Goal: Book appointment/travel/reservation

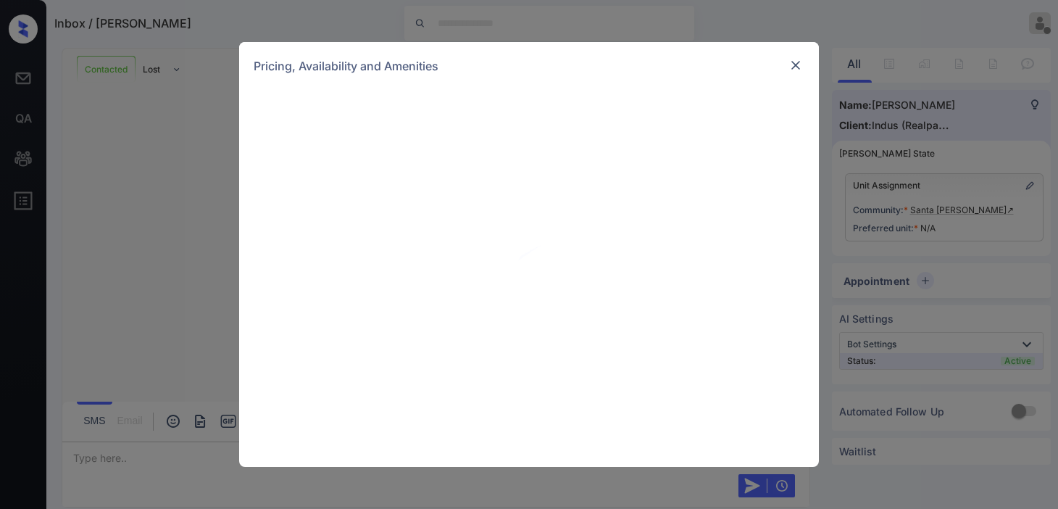
scroll to position [2095, 0]
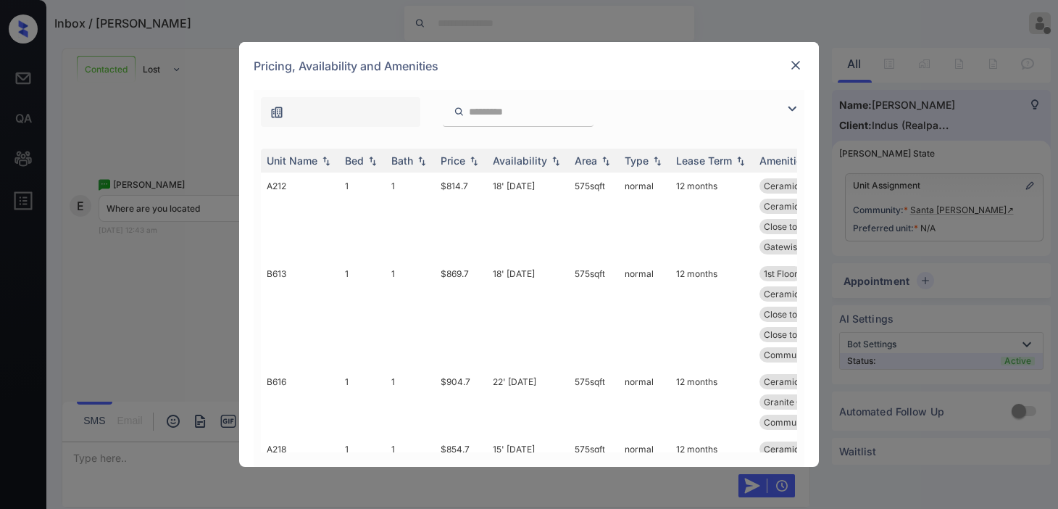
click at [794, 106] on img at bounding box center [791, 108] width 17 height 17
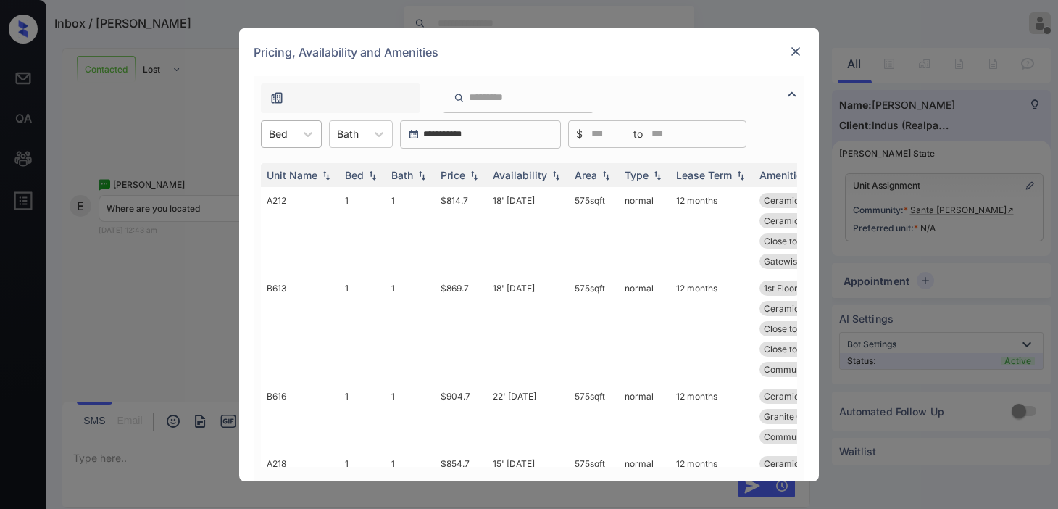
click at [294, 136] on div "Bed" at bounding box center [278, 133] width 33 height 21
click at [294, 174] on div "1" at bounding box center [291, 170] width 61 height 26
click at [474, 177] on img at bounding box center [474, 175] width 14 height 10
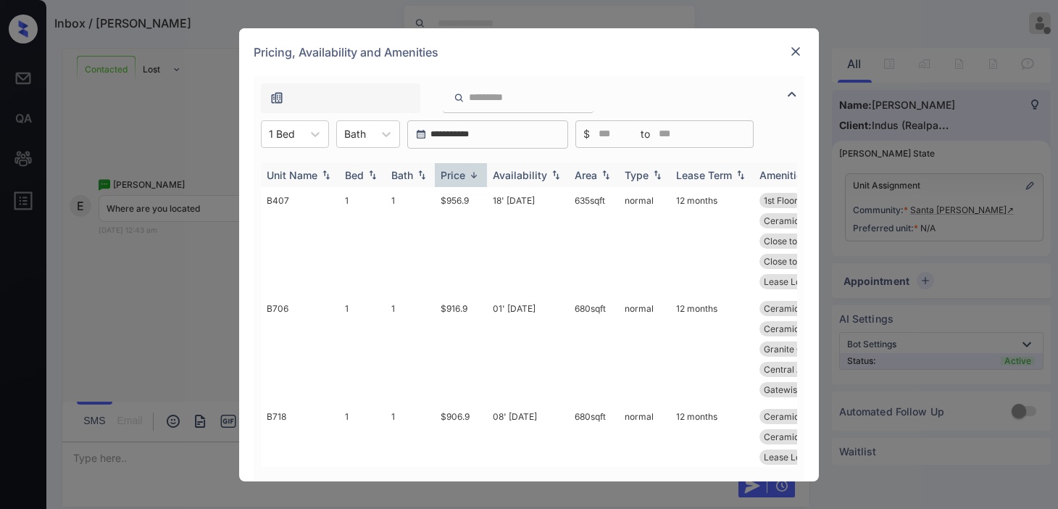
click at [474, 177] on img at bounding box center [474, 175] width 14 height 11
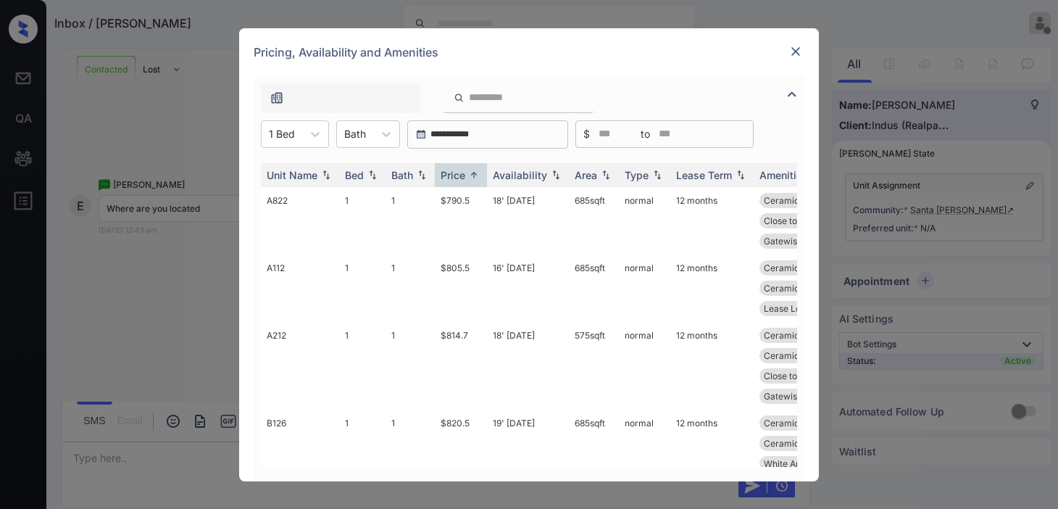
click at [791, 52] on img at bounding box center [796, 51] width 14 height 14
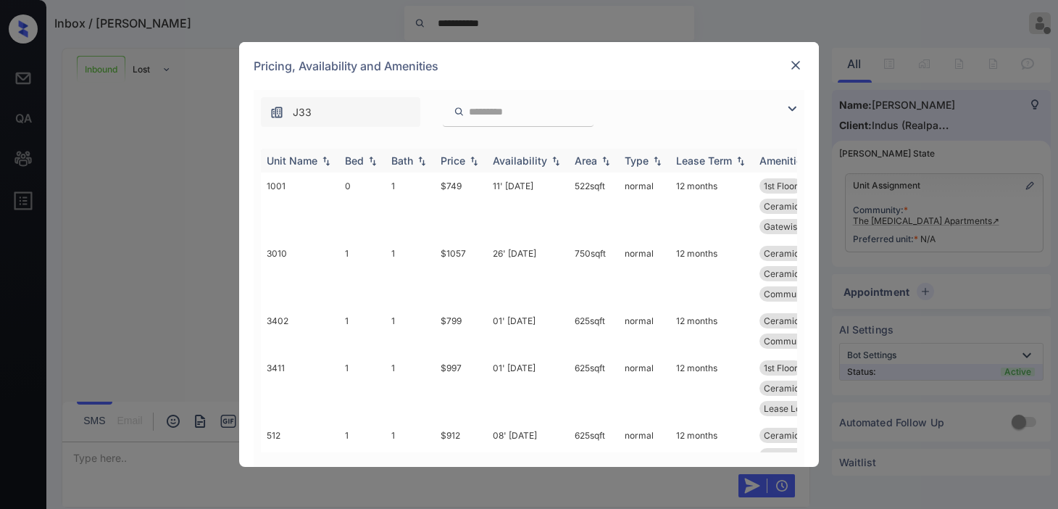
scroll to position [654, 0]
click at [784, 113] on img at bounding box center [791, 108] width 17 height 17
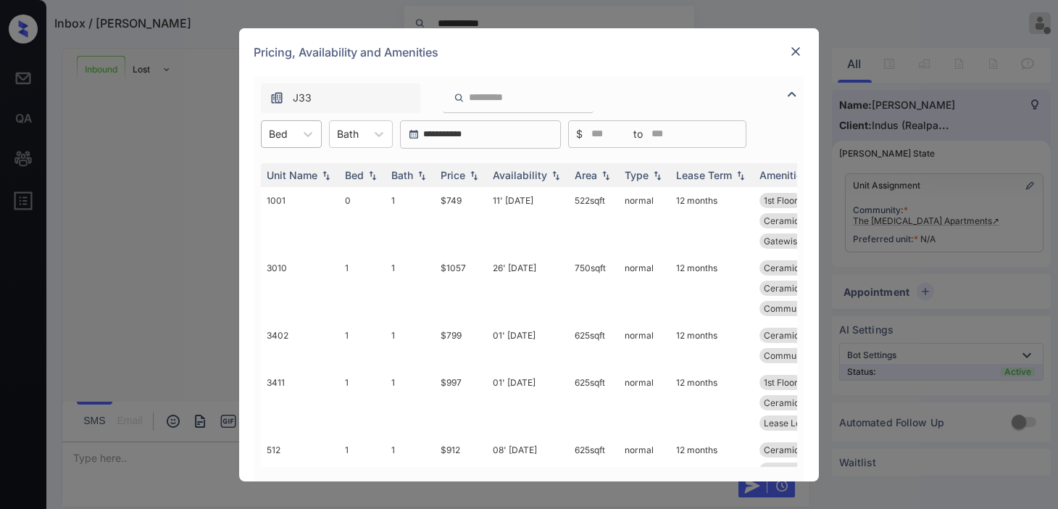
click at [287, 130] on div at bounding box center [278, 133] width 19 height 15
click at [291, 193] on div "1" at bounding box center [291, 196] width 61 height 26
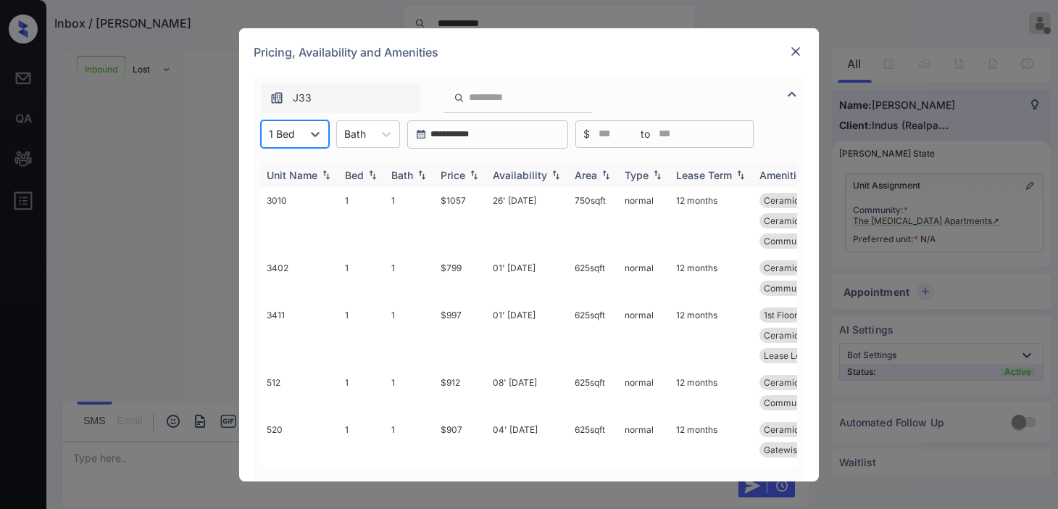
click at [473, 176] on img at bounding box center [474, 175] width 14 height 10
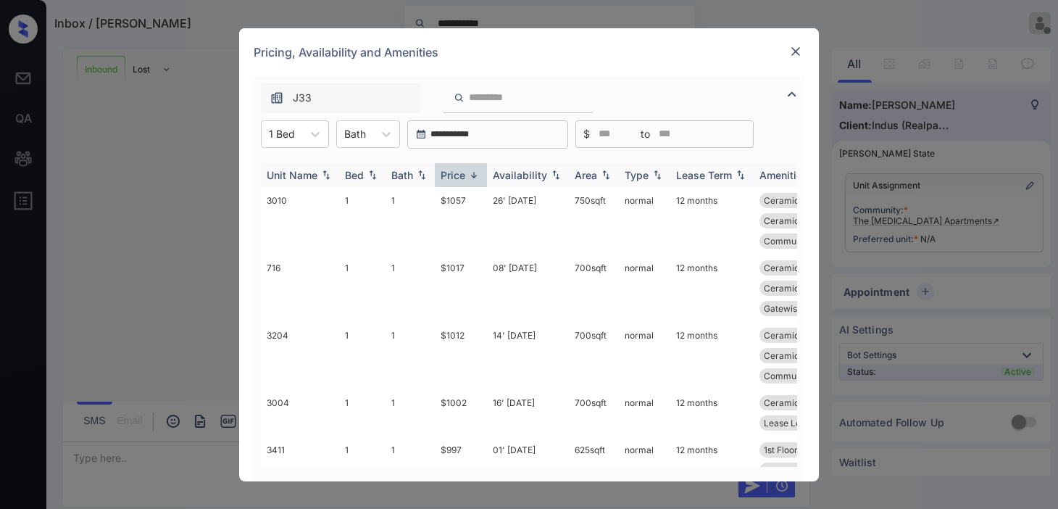
click at [473, 176] on img at bounding box center [474, 175] width 14 height 11
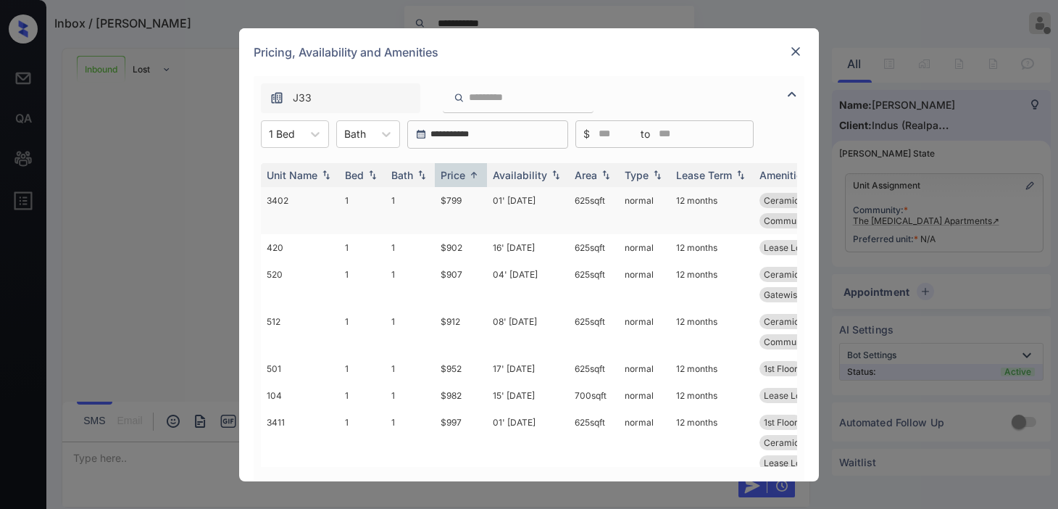
click at [458, 204] on td "$799" at bounding box center [461, 210] width 52 height 47
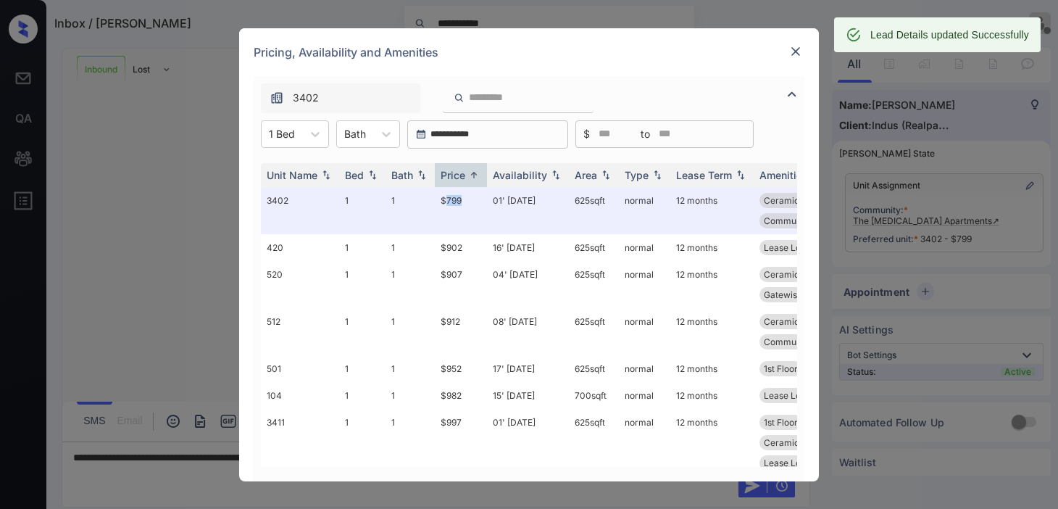
click at [799, 49] on img at bounding box center [796, 51] width 14 height 14
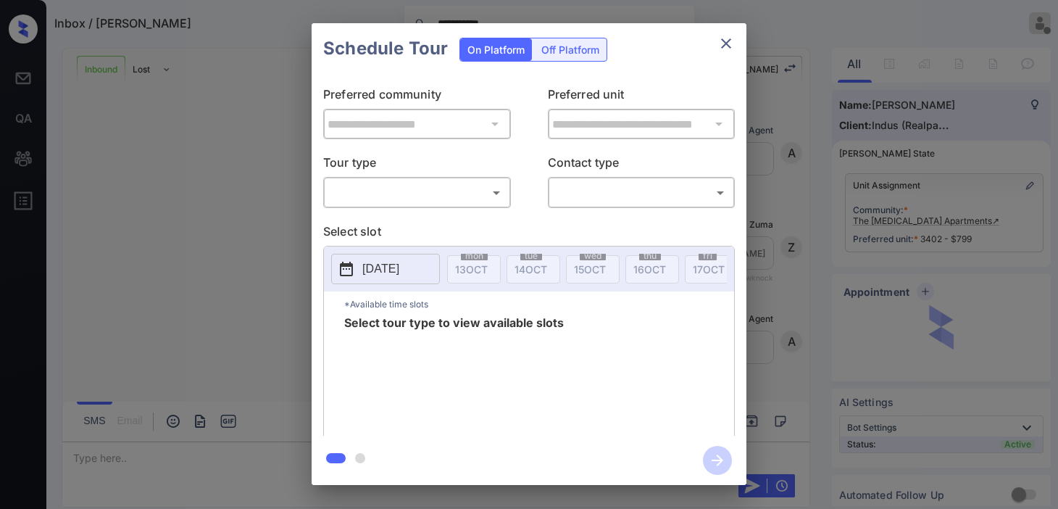
click at [424, 191] on body "**********" at bounding box center [529, 254] width 1058 height 509
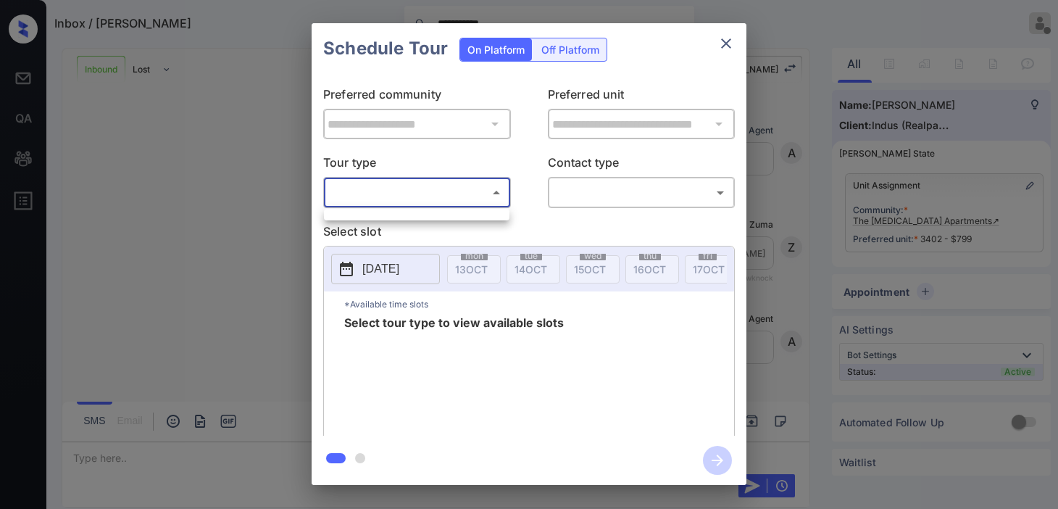
scroll to position [749, 0]
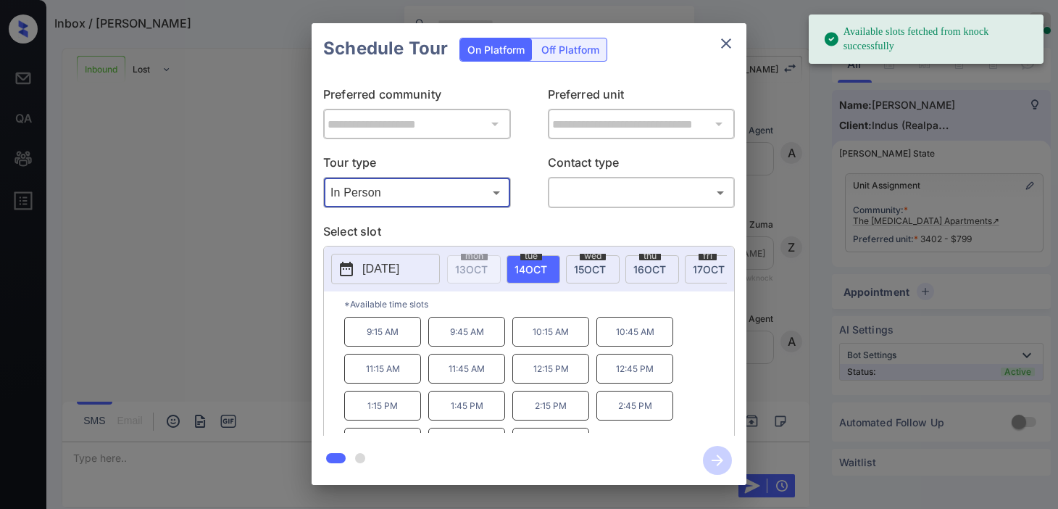
scroll to position [749, 0]
click at [357, 269] on button "[DATE]" at bounding box center [385, 269] width 109 height 30
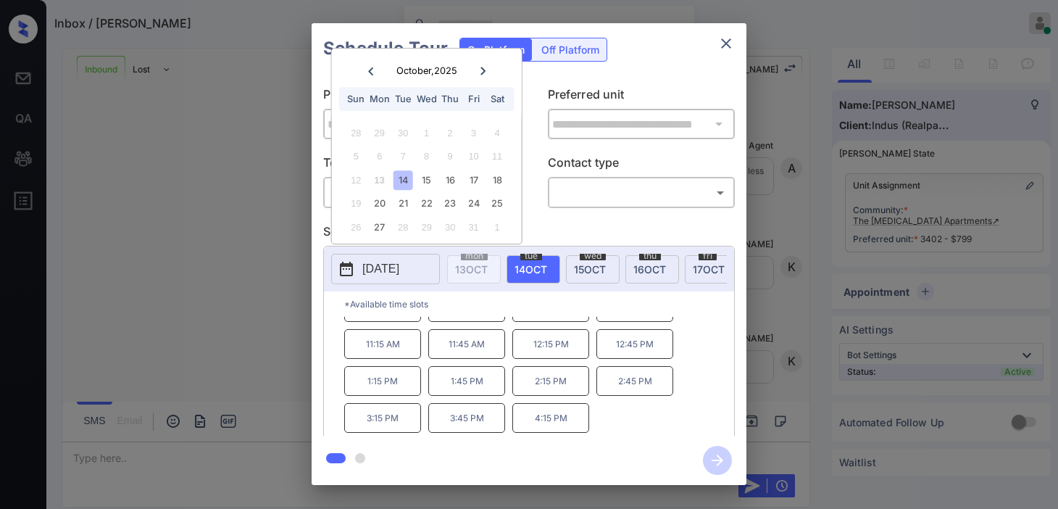
scroll to position [0, 0]
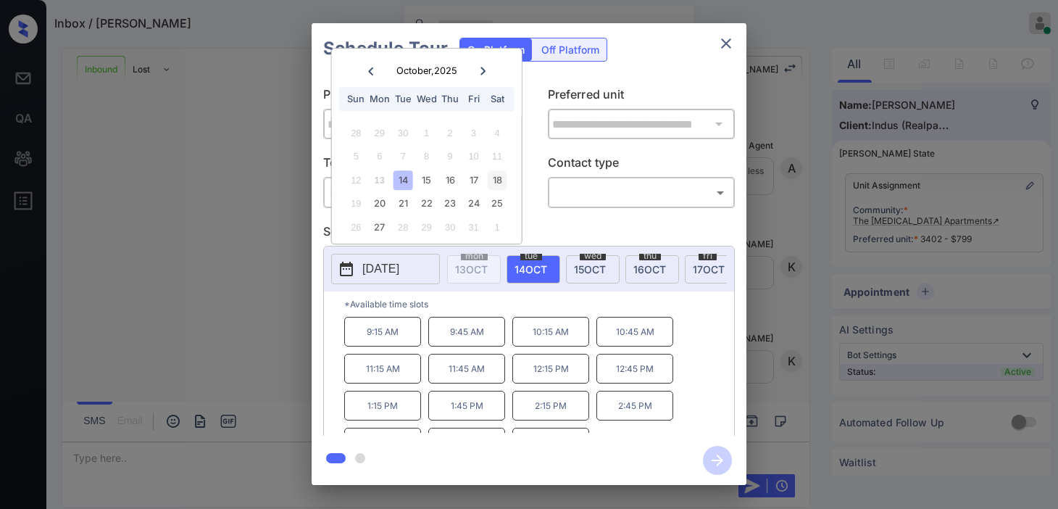
click at [495, 186] on div "18" at bounding box center [497, 180] width 20 height 20
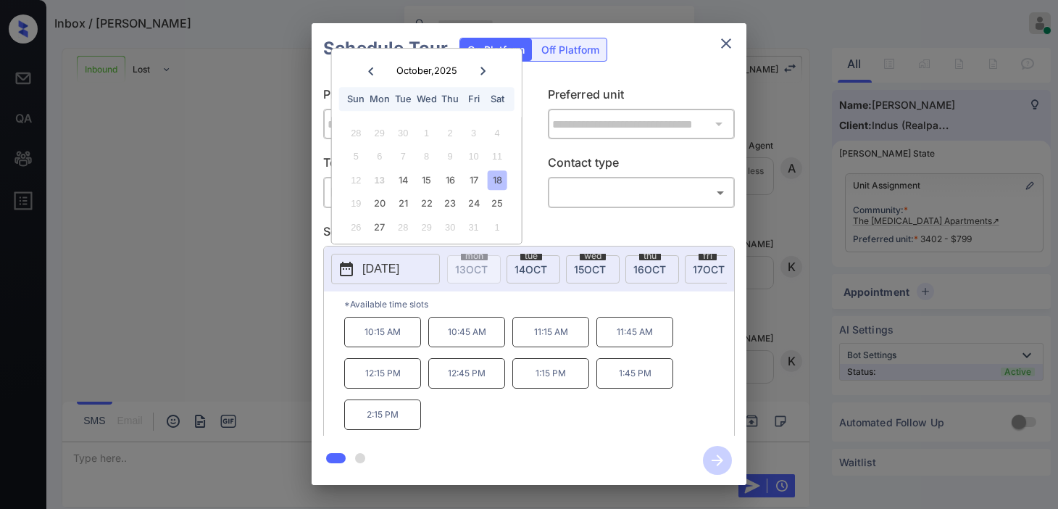
click at [233, 229] on div "**********" at bounding box center [529, 254] width 1058 height 508
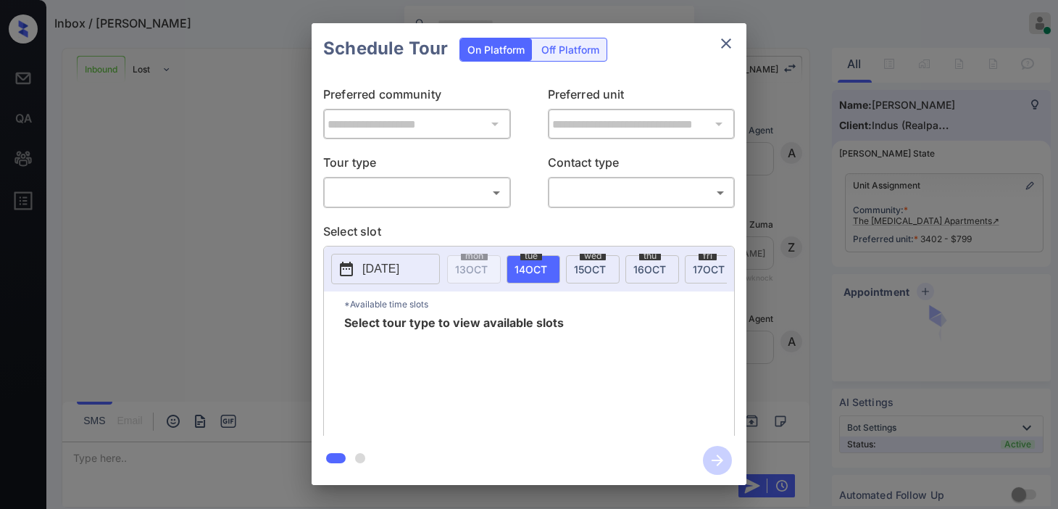
click at [440, 203] on body "Inbox / [PERSON_NAME] [PERSON_NAME] Online Set yourself offline Set yourself on…" at bounding box center [529, 254] width 1058 height 509
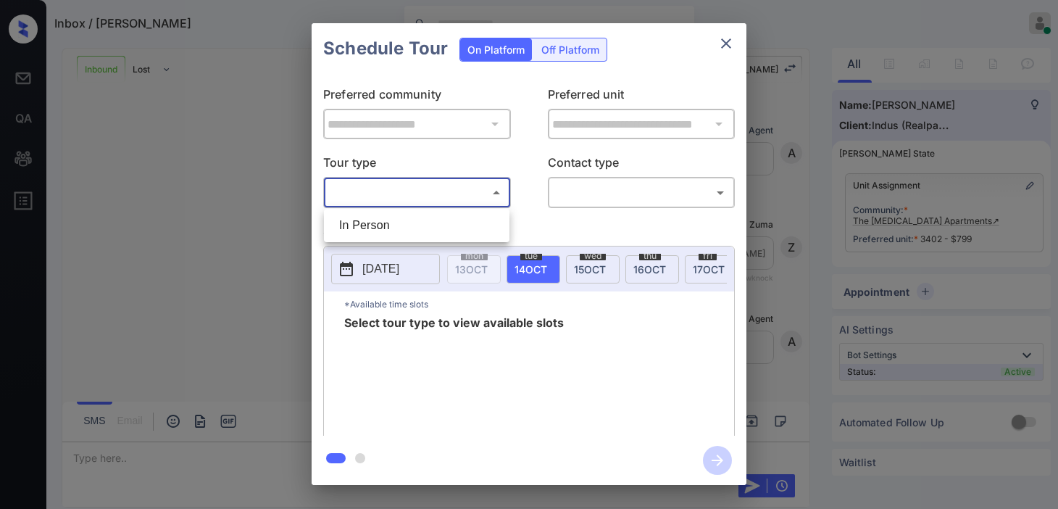
scroll to position [890, 0]
click at [429, 220] on li "In Person" at bounding box center [417, 225] width 178 height 26
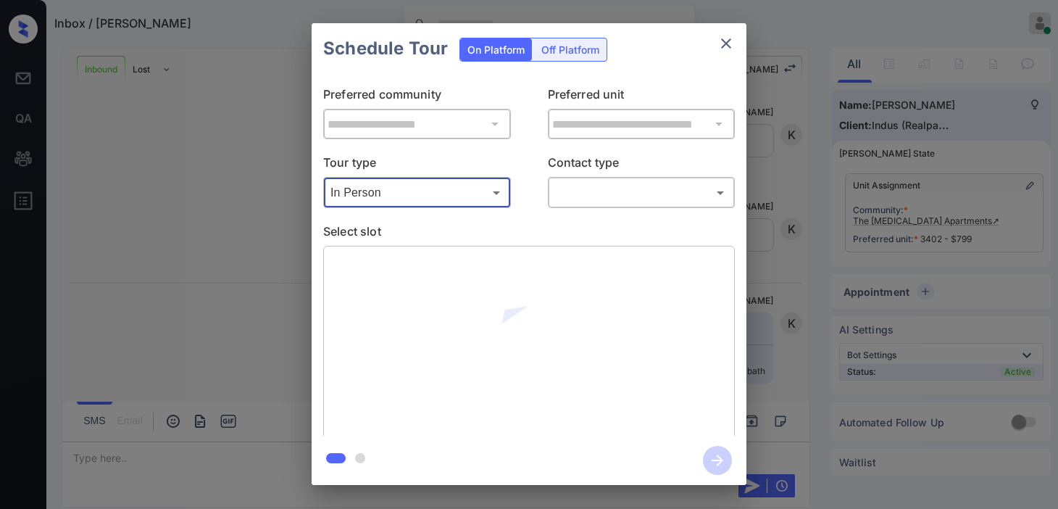
type input "********"
click at [595, 204] on body "Inbox / Joseph Nash Kristine Capara Online Set yourself offline Set yourself on…" at bounding box center [529, 254] width 1058 height 509
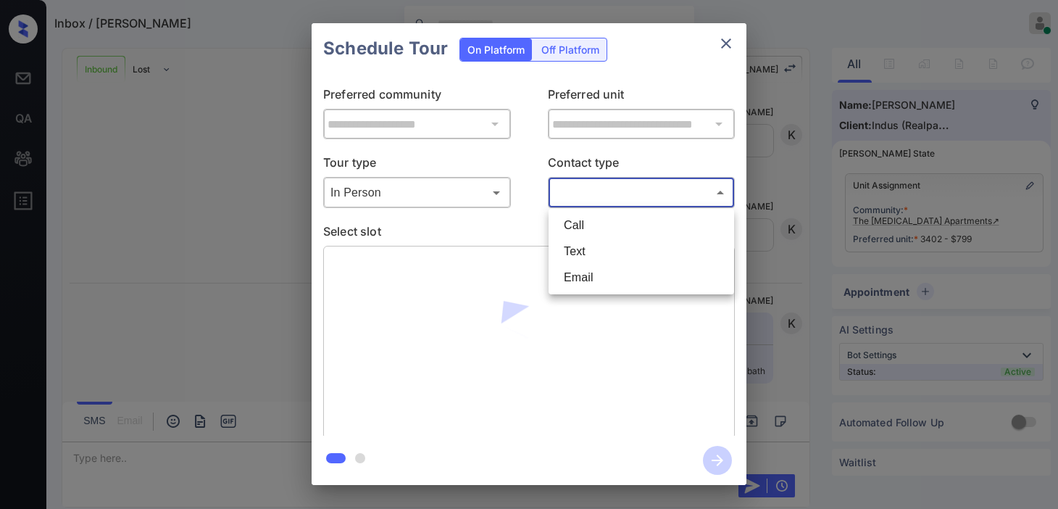
click at [595, 201] on div at bounding box center [529, 254] width 1058 height 509
click at [591, 196] on body "Inbox / Joseph Nash Kristine Capara Online Set yourself offline Set yourself on…" at bounding box center [529, 254] width 1058 height 509
click at [583, 244] on li "Text" at bounding box center [641, 251] width 178 height 26
type input "****"
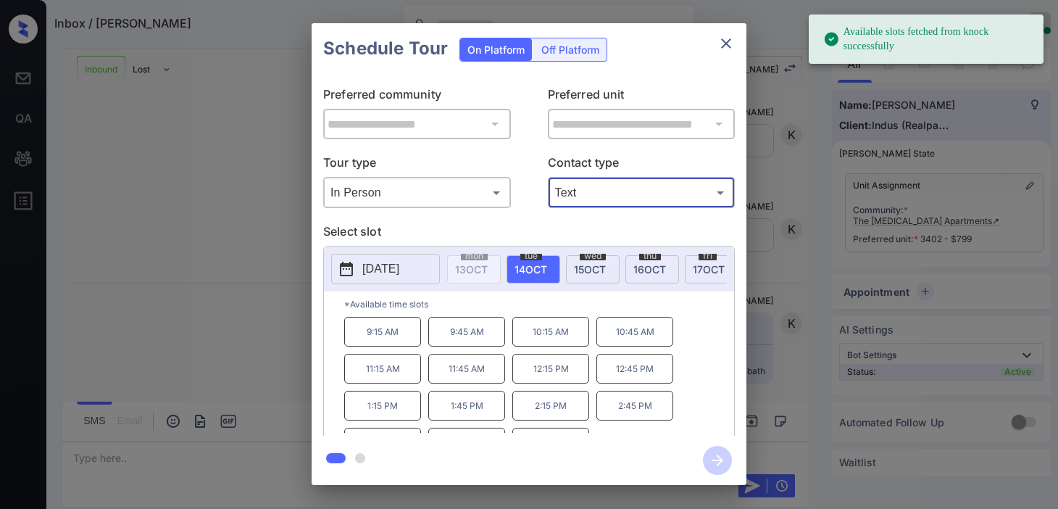
click at [352, 267] on icon at bounding box center [346, 269] width 13 height 14
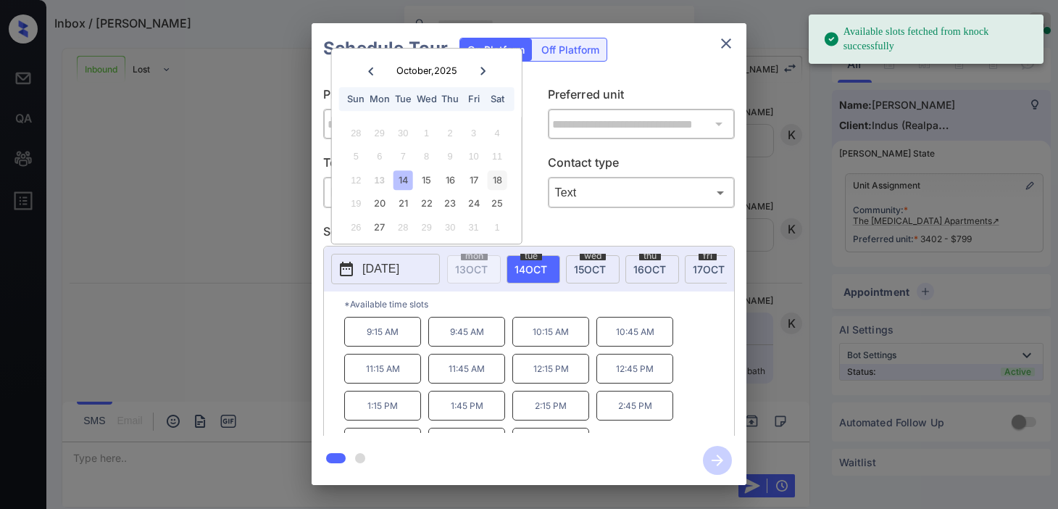
click at [496, 183] on div "18" at bounding box center [497, 180] width 20 height 20
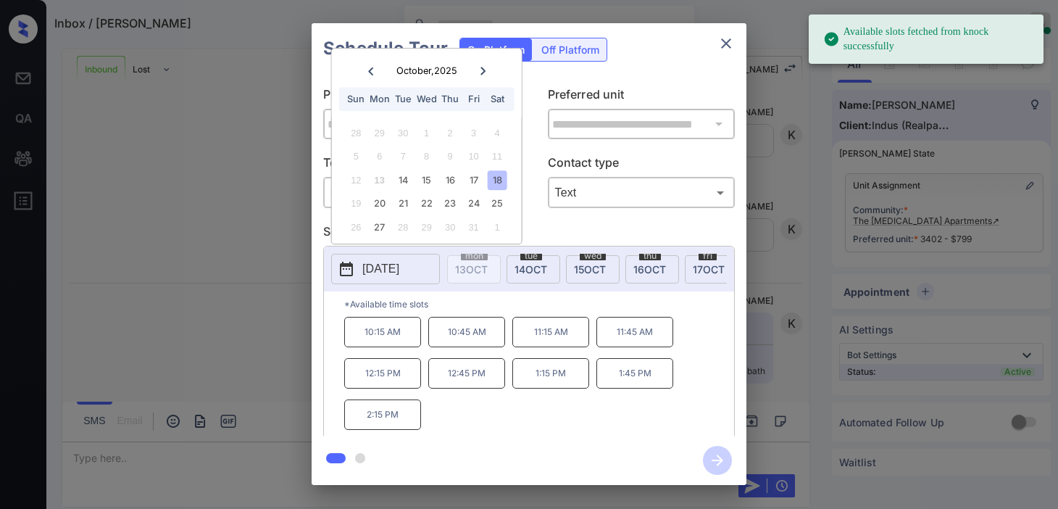
drag, startPoint x: 386, startPoint y: 335, endPoint x: 481, endPoint y: 365, distance: 100.2
click at [388, 336] on p "10:15 AM" at bounding box center [382, 332] width 77 height 30
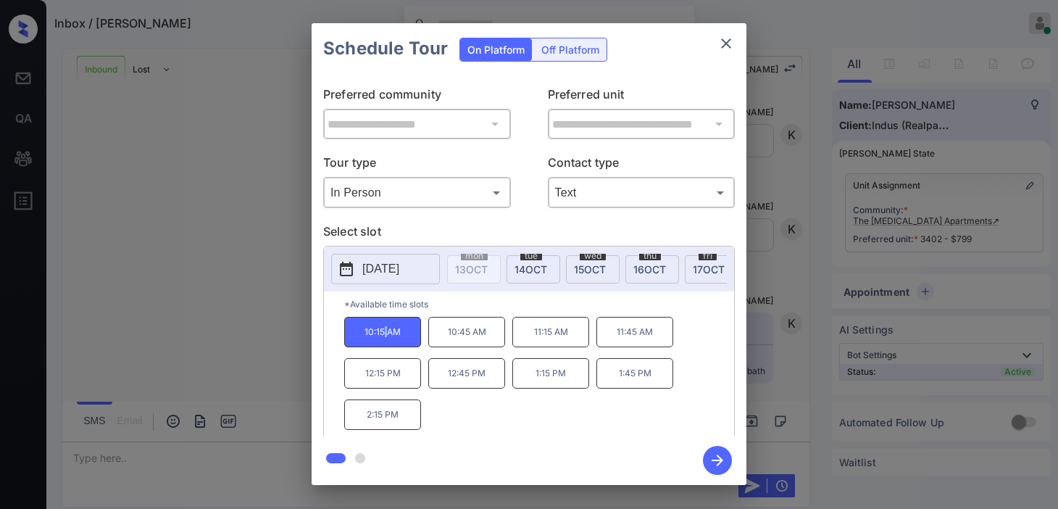
click at [722, 466] on icon "button" at bounding box center [717, 460] width 29 height 29
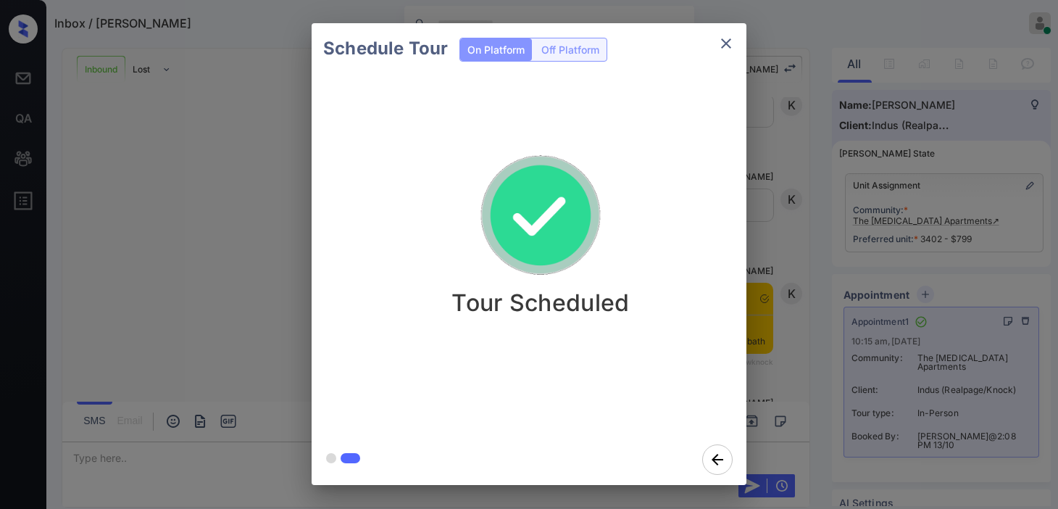
click at [820, 248] on div "Schedule Tour On Platform Off Platform Tour Scheduled" at bounding box center [529, 254] width 1058 height 508
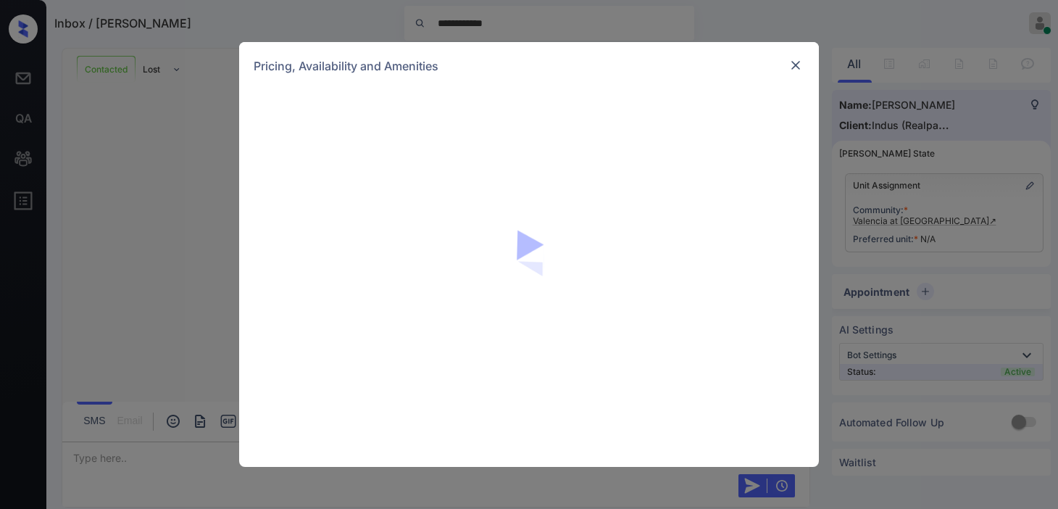
scroll to position [737, 0]
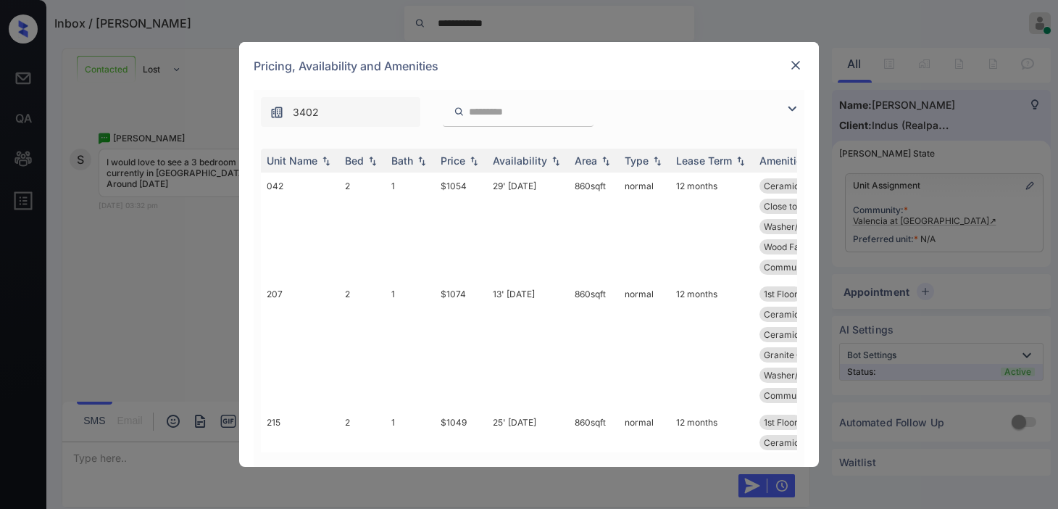
drag, startPoint x: 791, startPoint y: 112, endPoint x: 317, endPoint y: 138, distance: 474.7
click at [792, 112] on img at bounding box center [791, 108] width 17 height 17
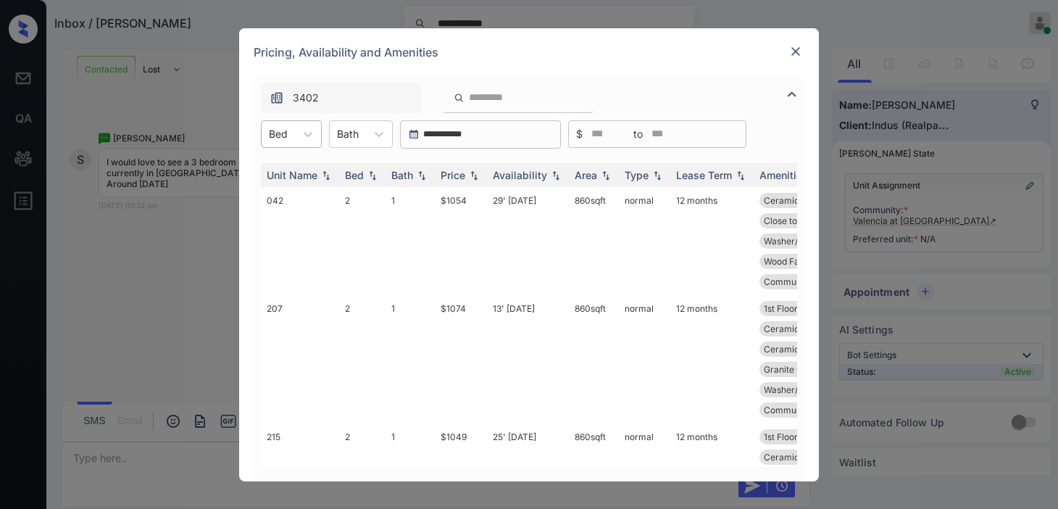
click at [290, 135] on div "Bed" at bounding box center [278, 133] width 33 height 21
click at [284, 196] on div "3" at bounding box center [291, 196] width 61 height 26
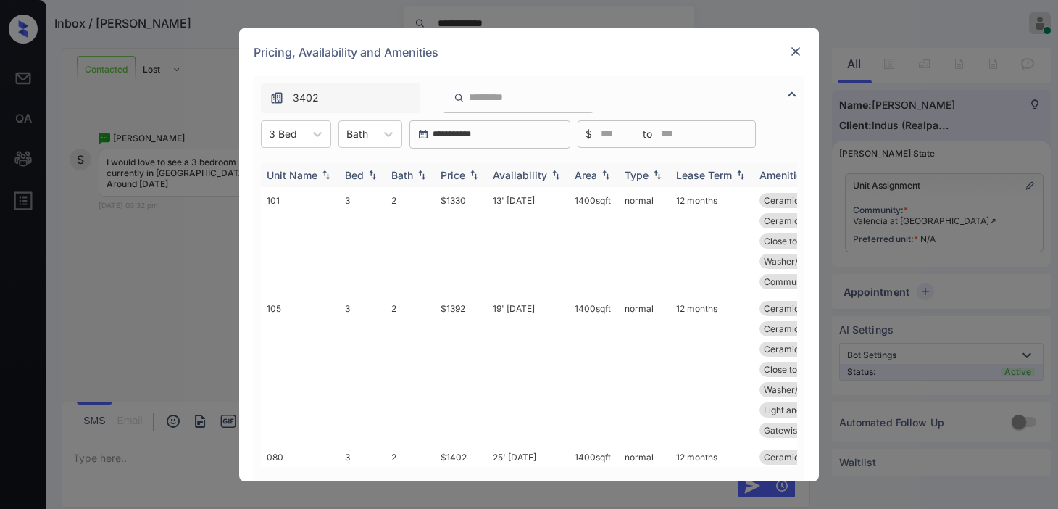
click at [469, 174] on img at bounding box center [474, 175] width 14 height 10
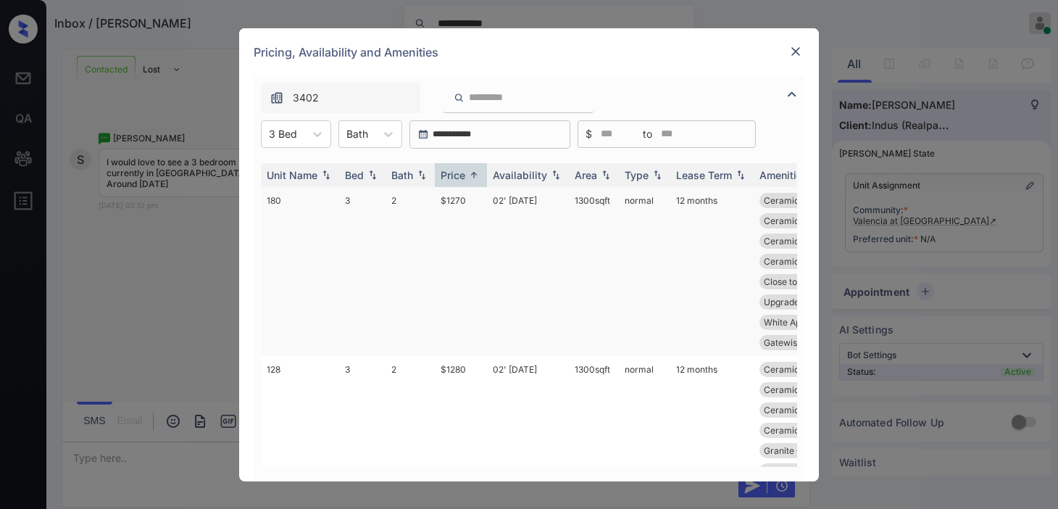
click at [501, 198] on td "02' Oct 25" at bounding box center [528, 271] width 82 height 169
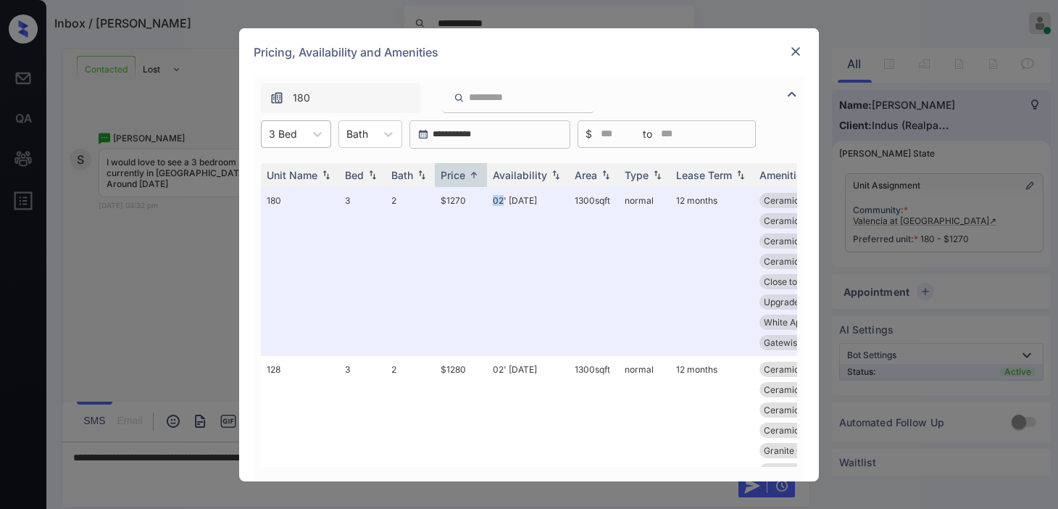
click at [283, 126] on div at bounding box center [283, 133] width 28 height 15
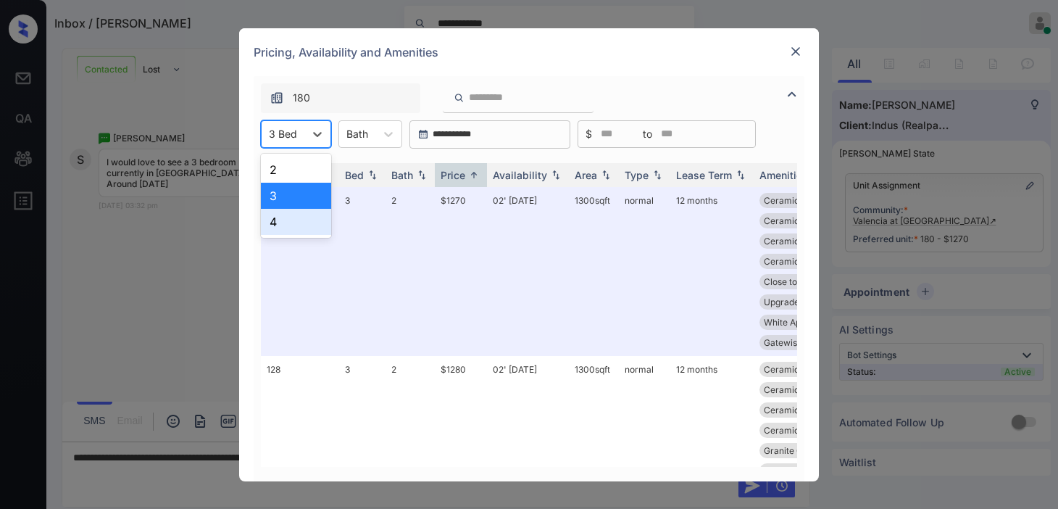
click at [285, 221] on div "4" at bounding box center [296, 222] width 70 height 26
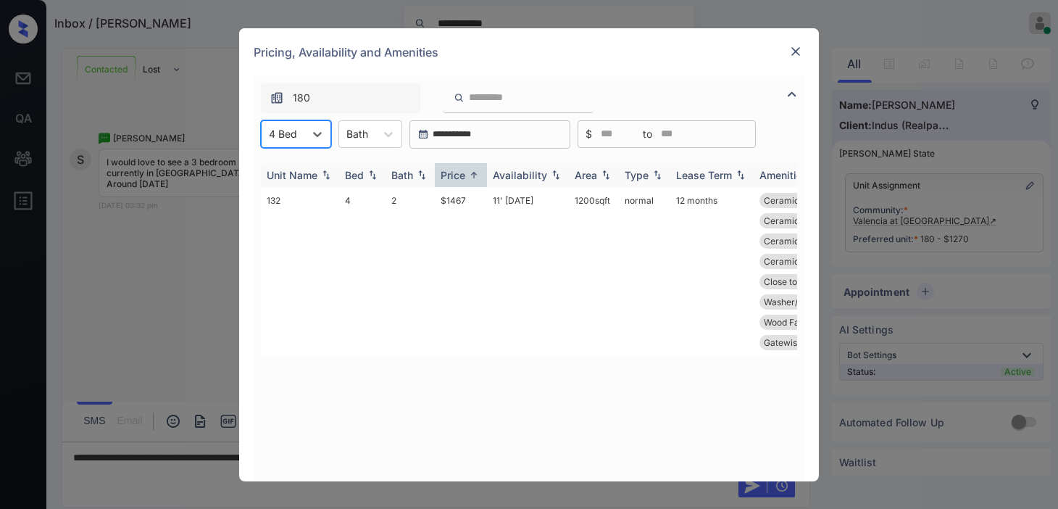
click at [460, 171] on div "Price" at bounding box center [453, 175] width 25 height 12
click at [465, 170] on div "Price" at bounding box center [453, 175] width 25 height 12
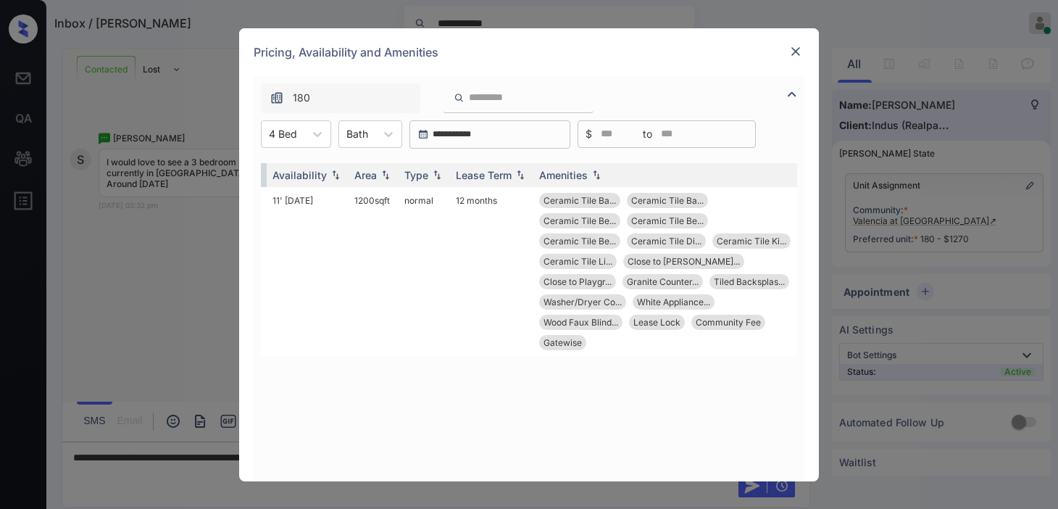
scroll to position [0, 0]
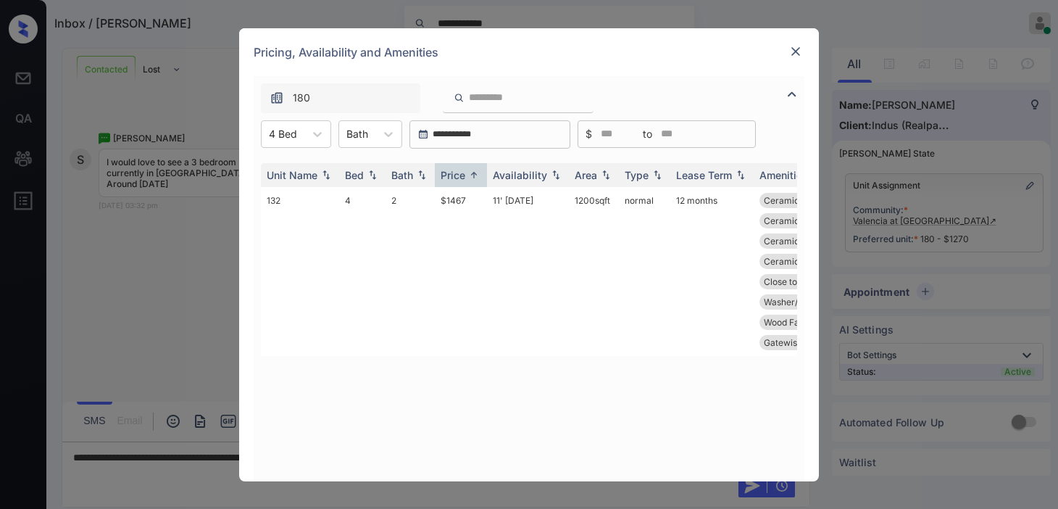
click at [793, 46] on img at bounding box center [796, 51] width 14 height 14
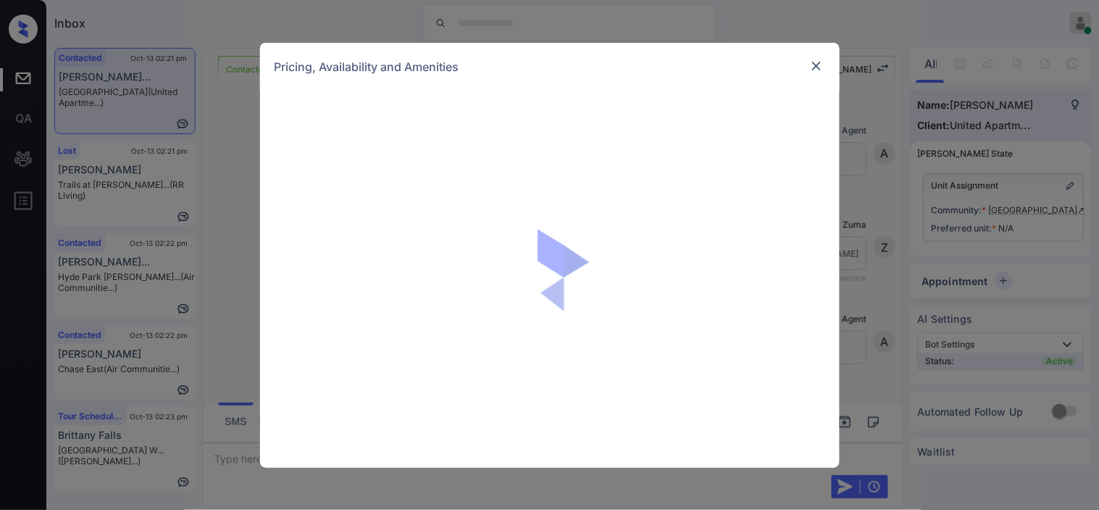
scroll to position [565, 0]
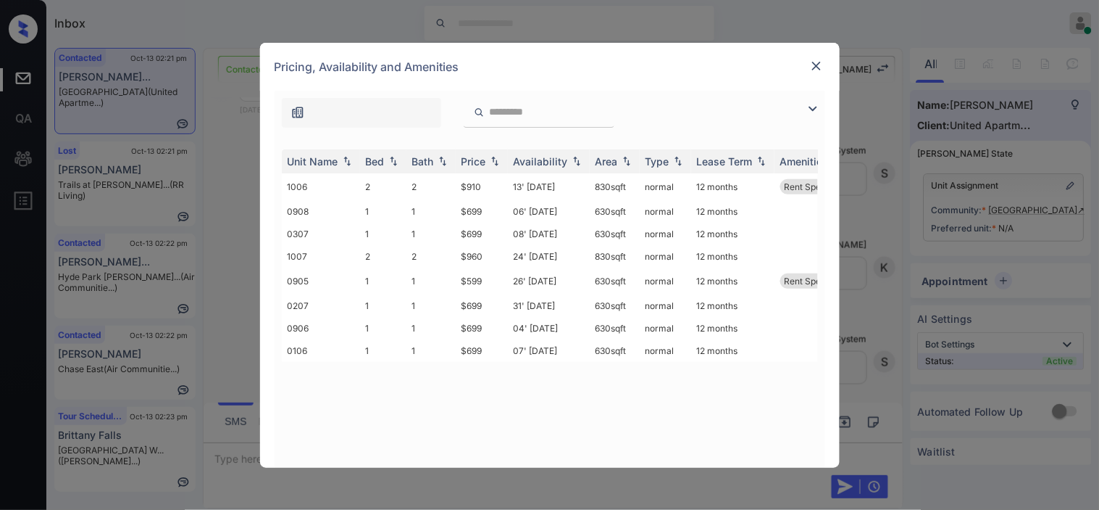
click at [812, 109] on img at bounding box center [812, 108] width 17 height 17
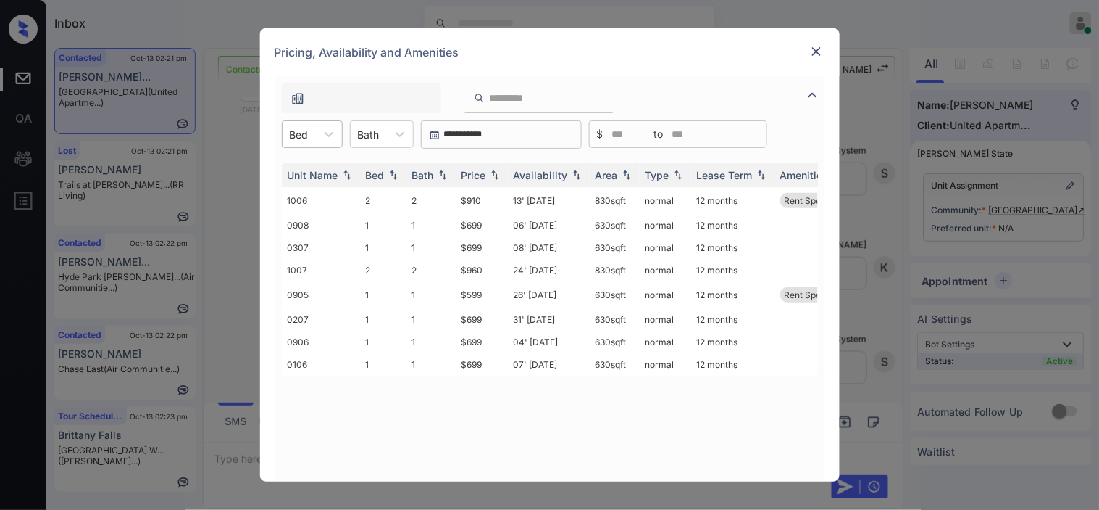
click at [299, 138] on div at bounding box center [299, 134] width 19 height 15
drag, startPoint x: 301, startPoint y: 172, endPoint x: 444, endPoint y: 181, distance: 143.8
click at [302, 172] on div "1" at bounding box center [312, 170] width 61 height 26
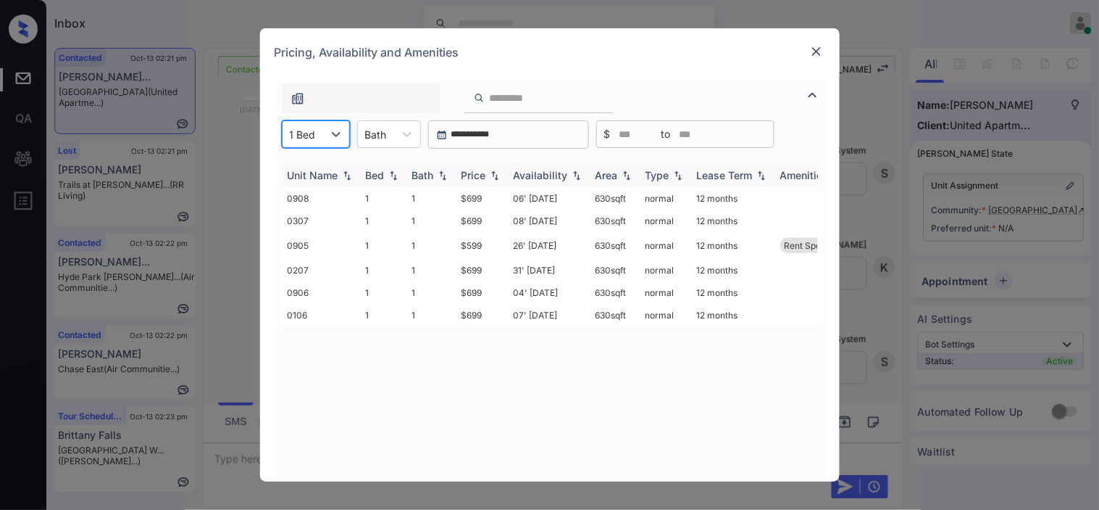
click at [496, 176] on img at bounding box center [495, 175] width 14 height 10
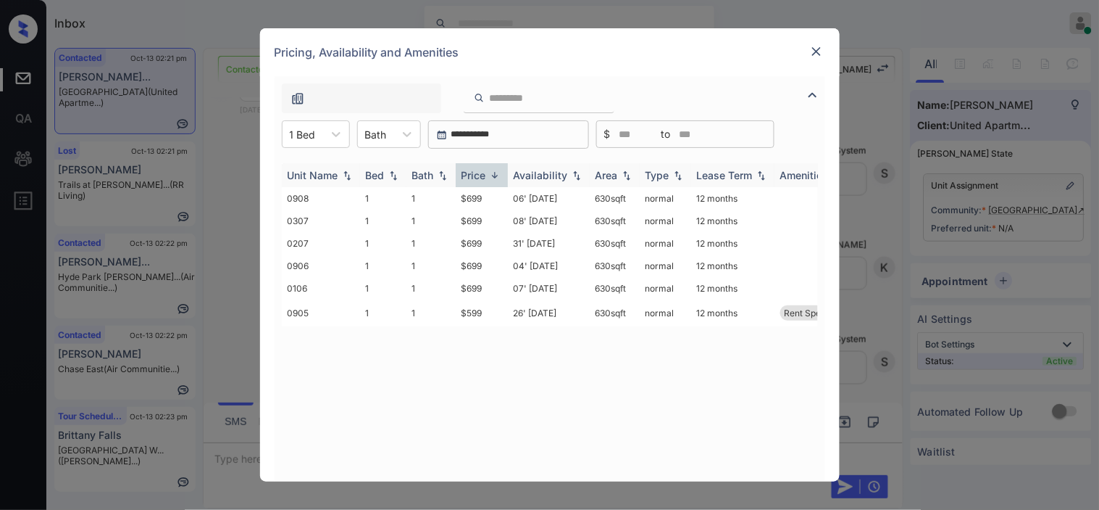
click at [496, 176] on img at bounding box center [495, 175] width 14 height 11
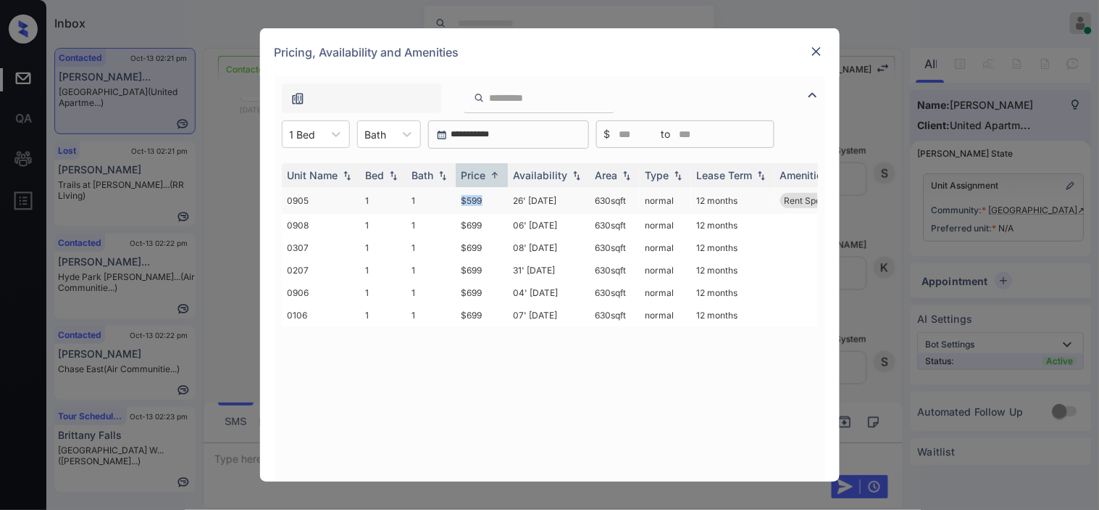
drag, startPoint x: 452, startPoint y: 197, endPoint x: 497, endPoint y: 199, distance: 45.0
click at [497, 199] on tr "0905 1 1 $599 26' [DATE] 630 sqft normal 12 months Rent Special 1" at bounding box center [660, 200] width 757 height 27
copy tr "$599"
click at [495, 196] on td "$599" at bounding box center [482, 200] width 52 height 27
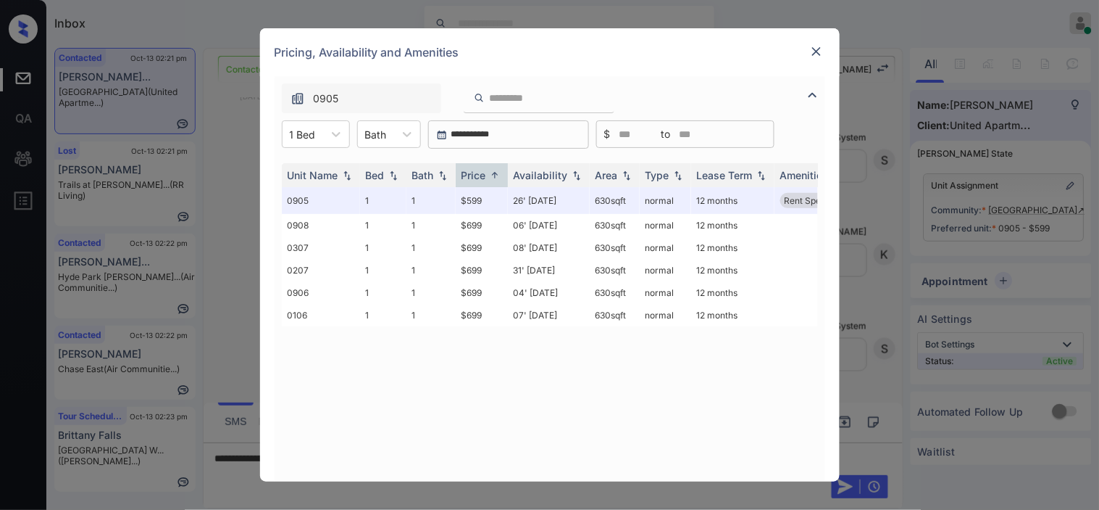
scroll to position [660, 0]
click at [817, 54] on img at bounding box center [817, 51] width 14 height 14
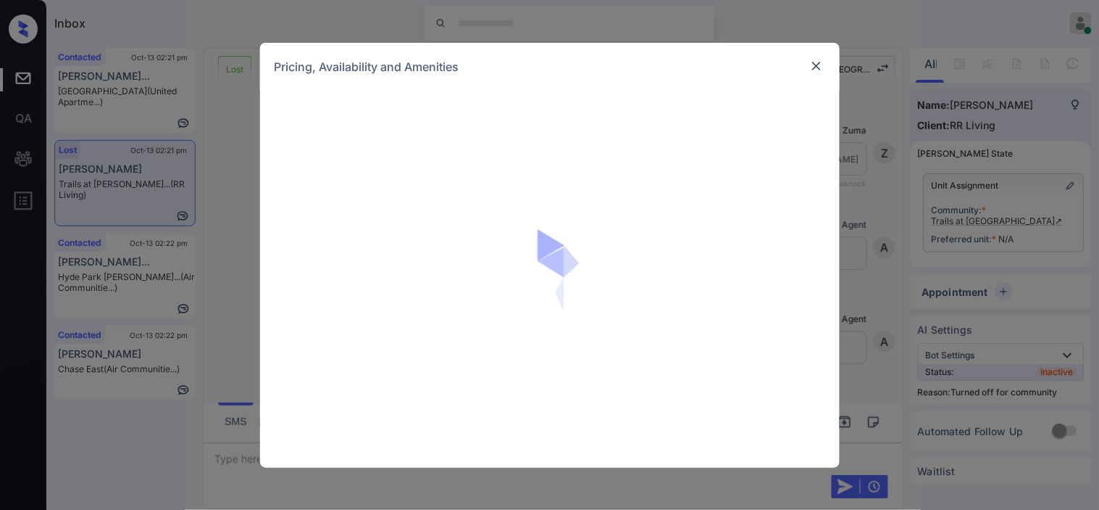
scroll to position [3583, 0]
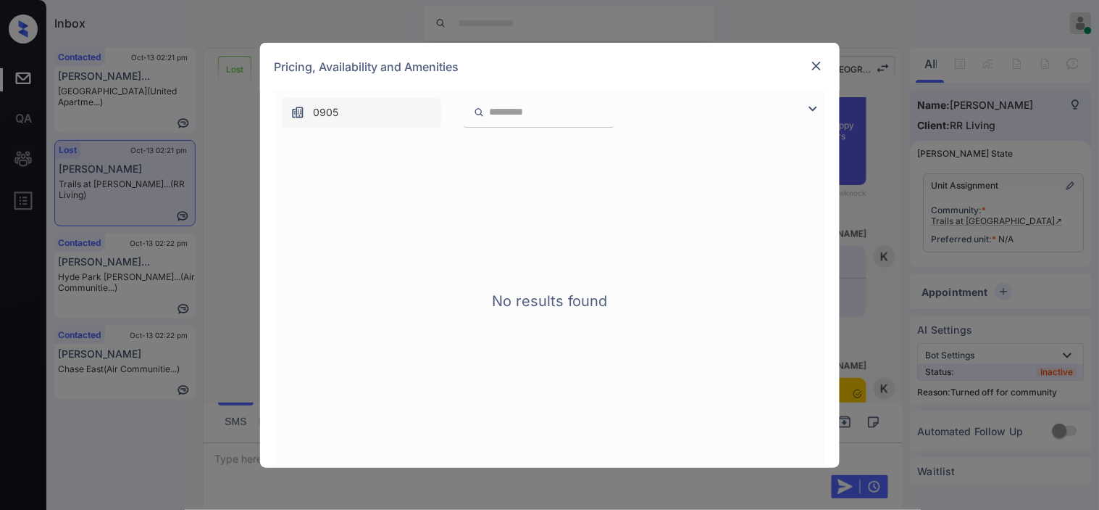
click at [809, 62] on div at bounding box center [816, 65] width 17 height 17
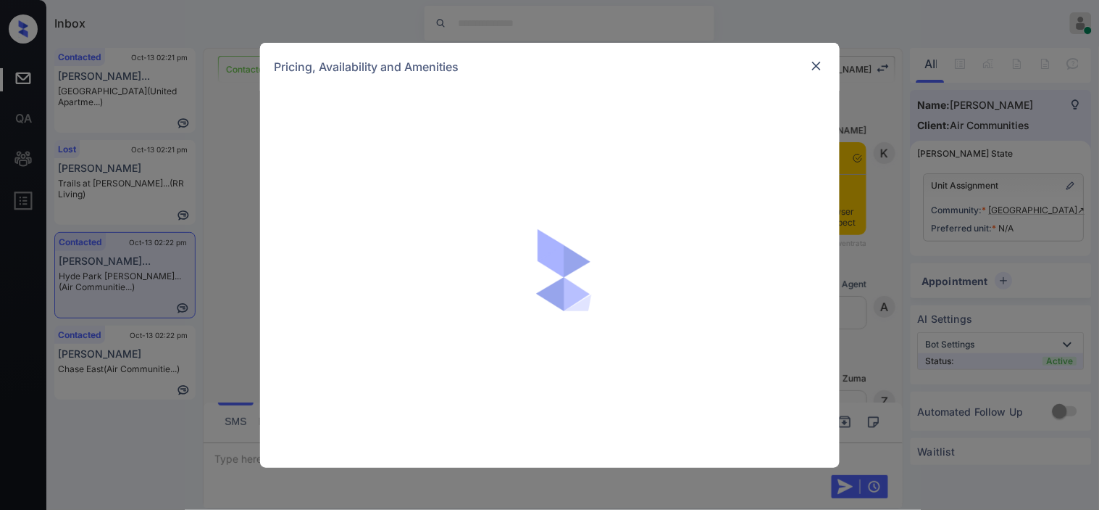
scroll to position [1215, 0]
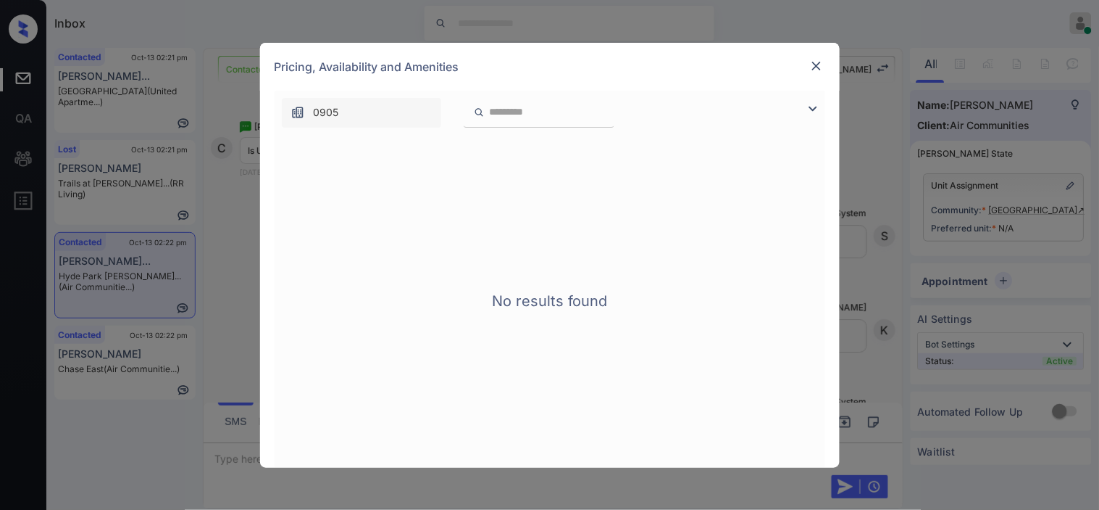
click at [821, 106] on img at bounding box center [812, 108] width 17 height 17
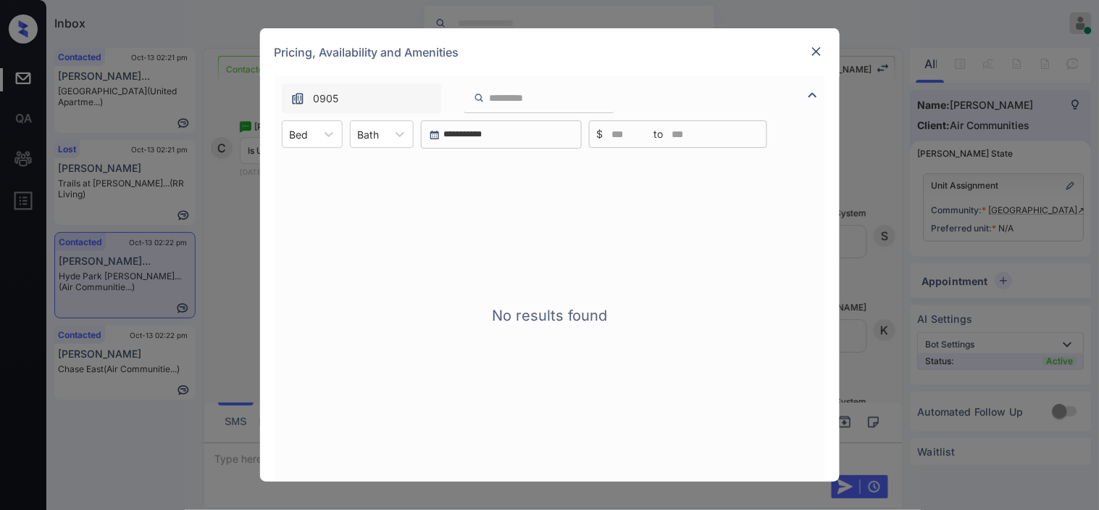
drag, startPoint x: 881, startPoint y: 57, endPoint x: 807, endPoint y: 72, distance: 75.6
click at [881, 58] on div "**********" at bounding box center [549, 255] width 1099 height 510
click at [816, 46] on img at bounding box center [817, 51] width 14 height 14
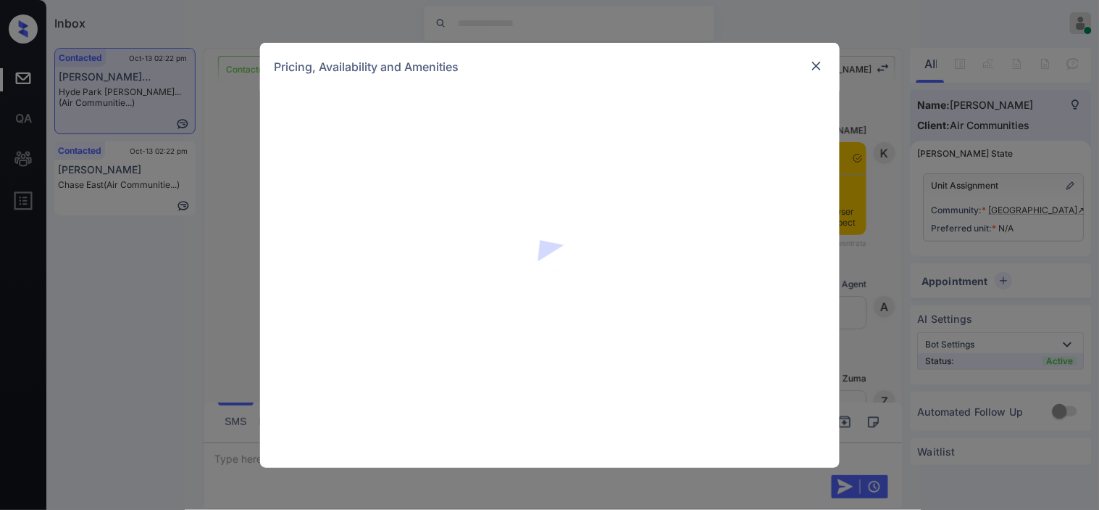
scroll to position [974, 0]
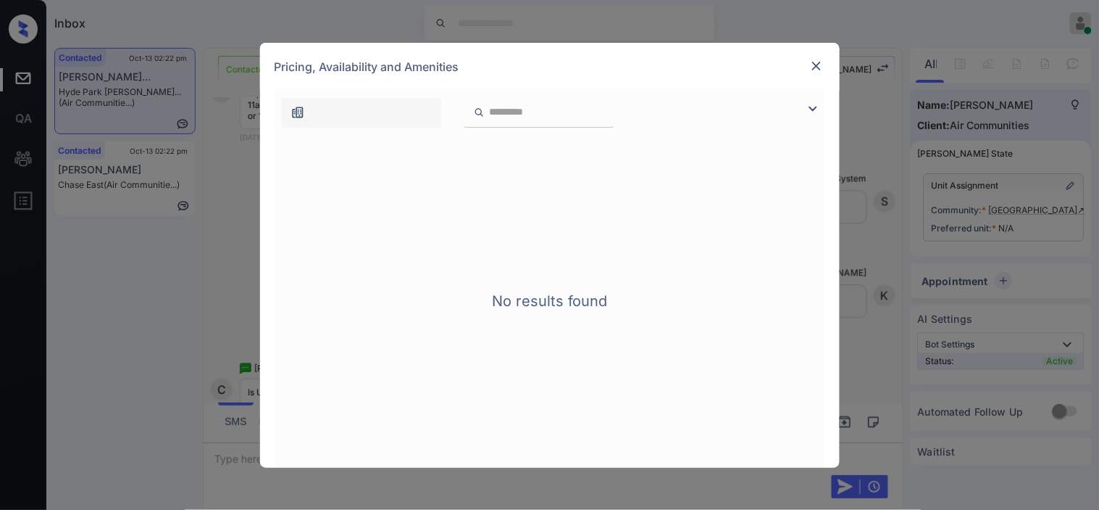
click at [815, 114] on img at bounding box center [812, 108] width 17 height 17
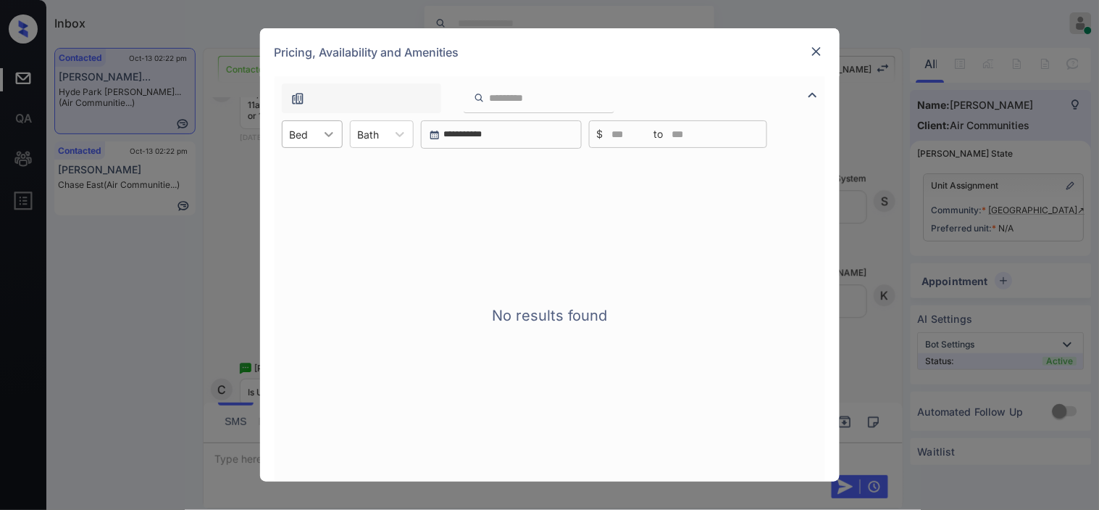
click at [322, 129] on icon at bounding box center [329, 134] width 14 height 14
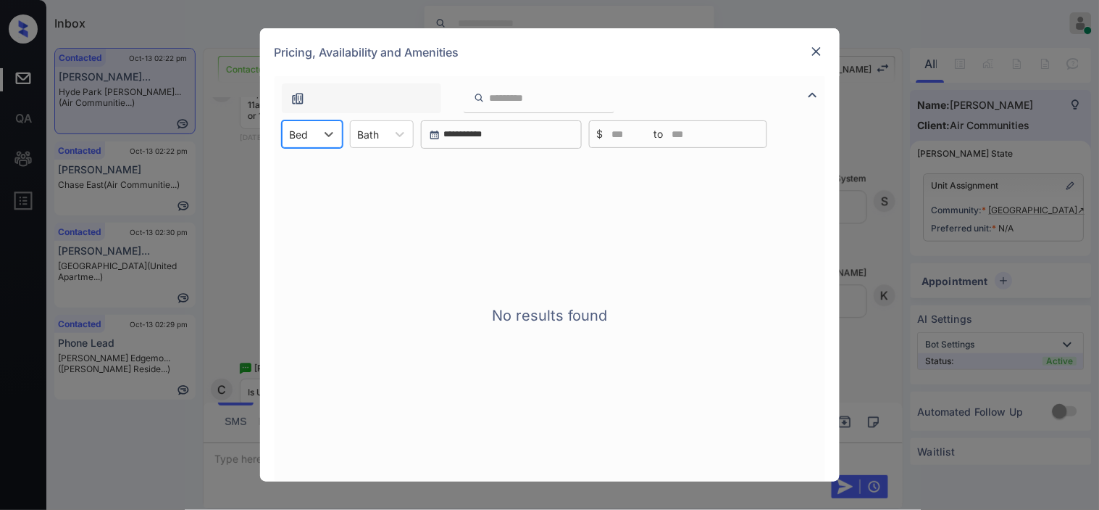
click at [819, 51] on img at bounding box center [817, 51] width 14 height 14
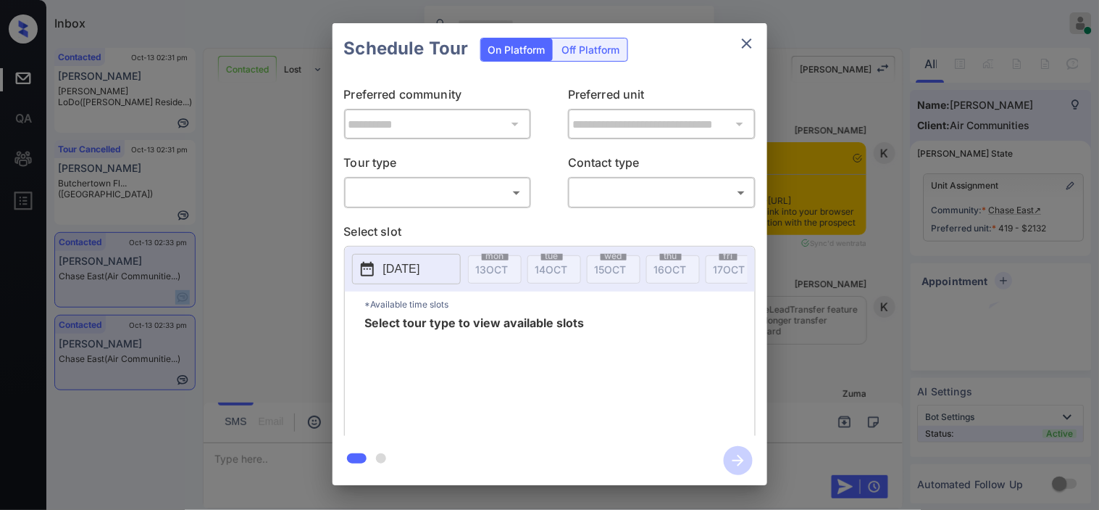
click at [496, 192] on body "Inbox Kristine Capara Online Set yourself offline Set yourself on break Profile…" at bounding box center [549, 255] width 1099 height 510
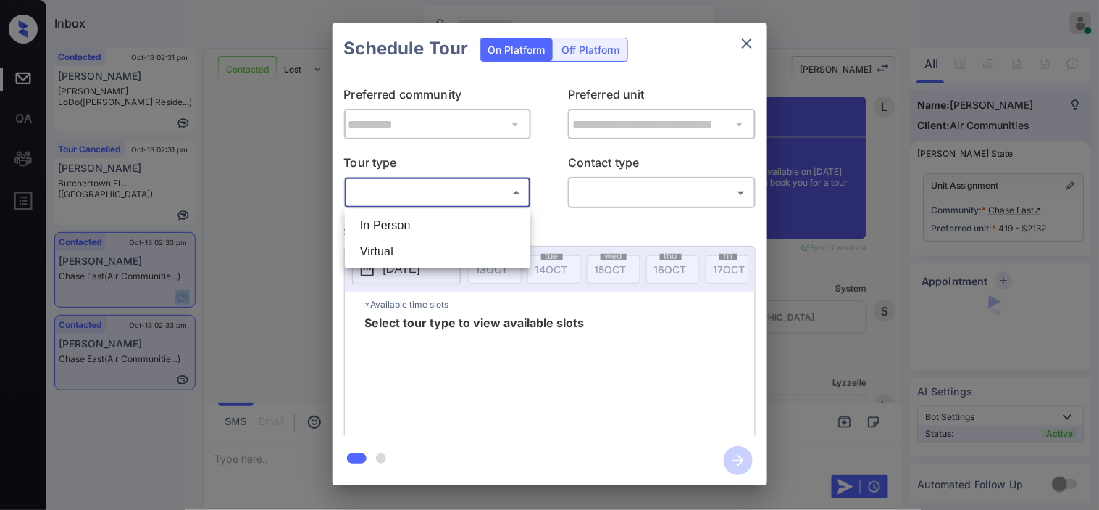
click at [478, 227] on li "In Person" at bounding box center [438, 225] width 178 height 26
type input "********"
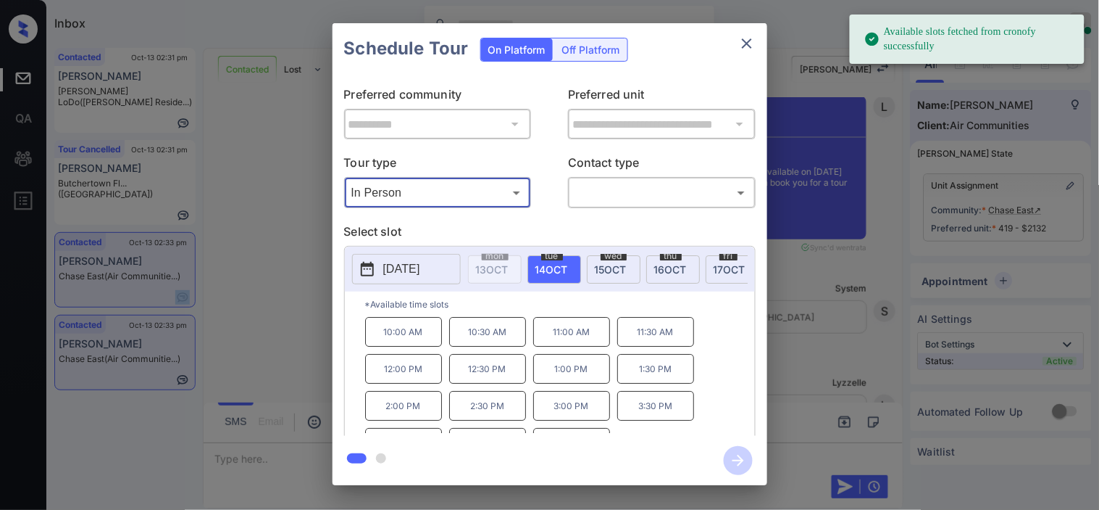
scroll to position [25, 0]
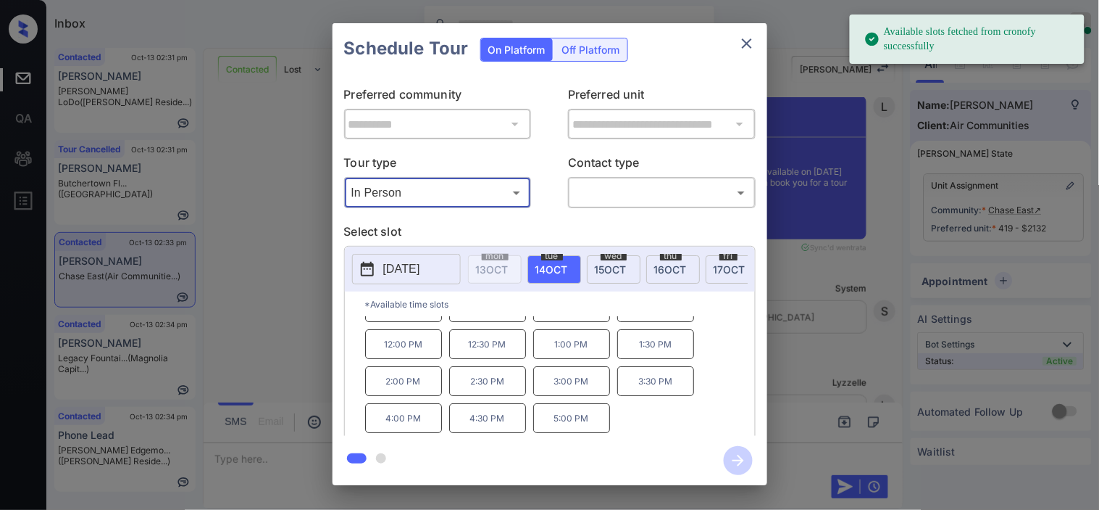
click at [257, 303] on div "**********" at bounding box center [549, 254] width 1099 height 508
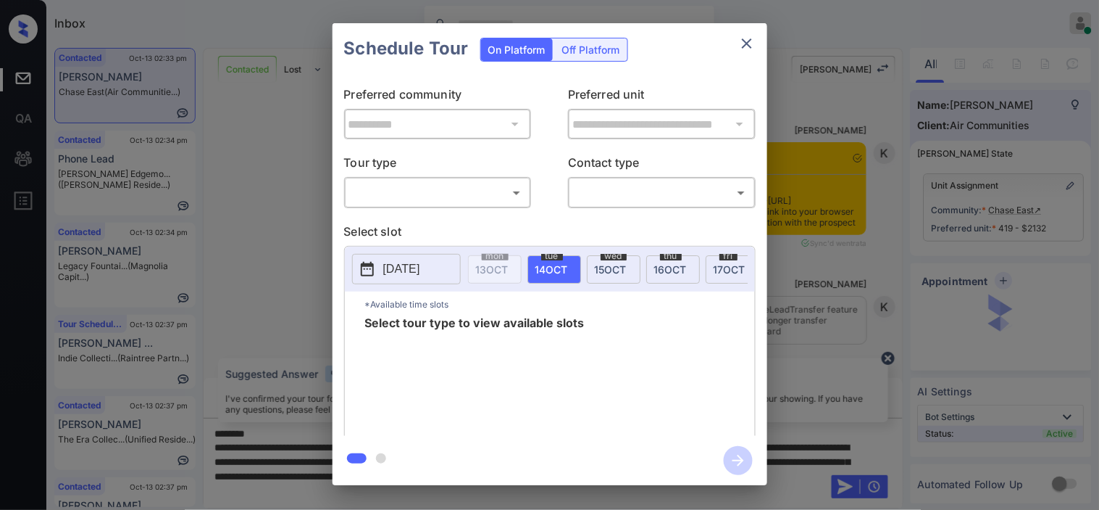
scroll to position [2463, 0]
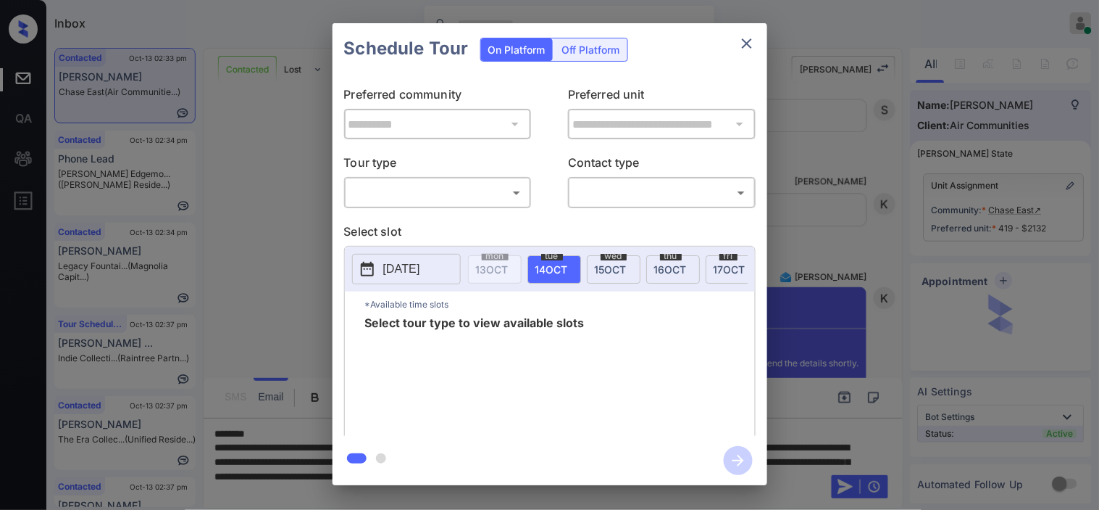
click at [475, 199] on body "Inbox Kristine Capara Online Set yourself offline Set yourself on break Profile…" at bounding box center [549, 255] width 1099 height 510
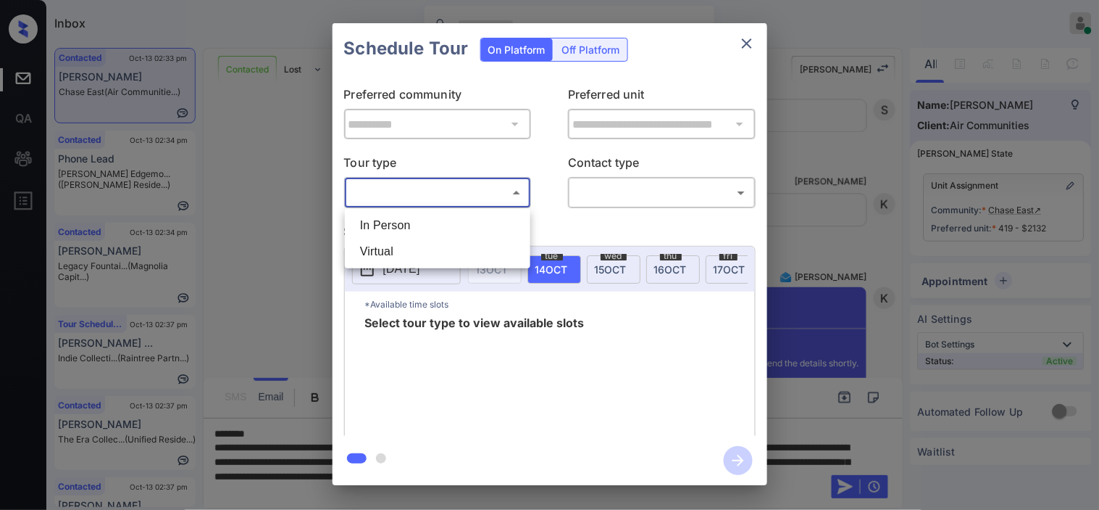
click at [479, 223] on li "In Person" at bounding box center [438, 225] width 178 height 26
type input "********"
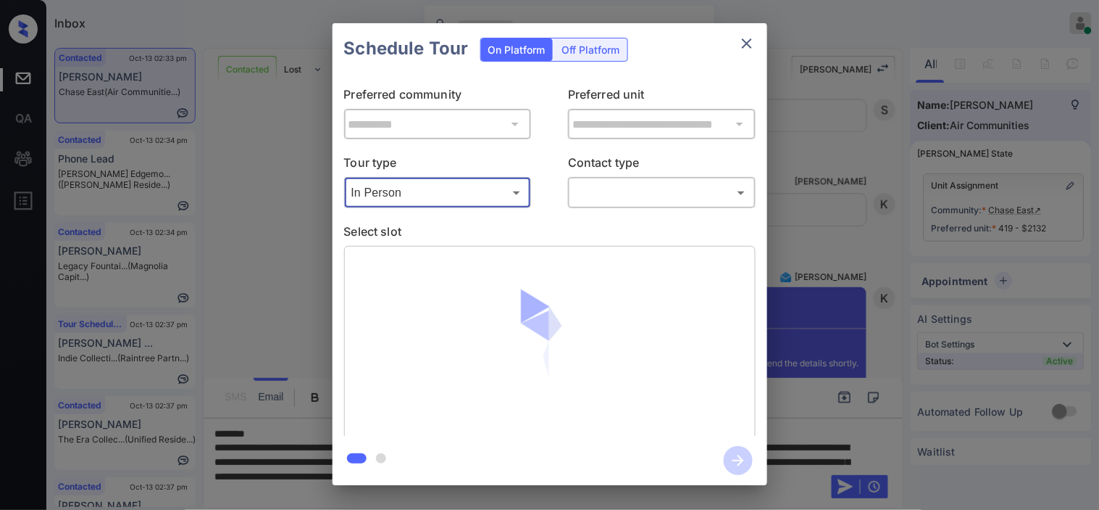
click at [604, 196] on body "Inbox Kristine Capara Online Set yourself offline Set yourself on break Profile…" at bounding box center [549, 255] width 1099 height 510
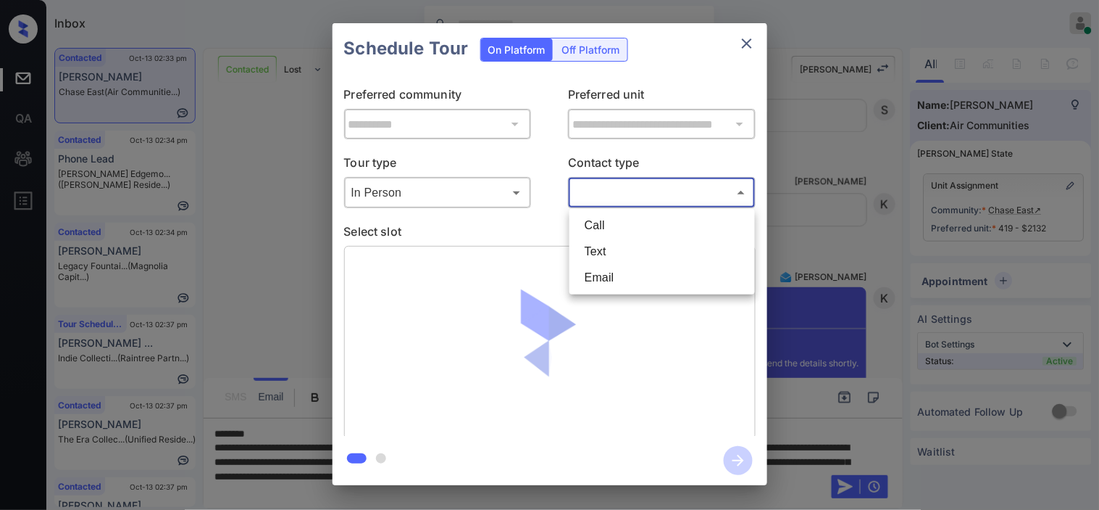
click at [603, 250] on li "Text" at bounding box center [662, 251] width 178 height 26
type input "****"
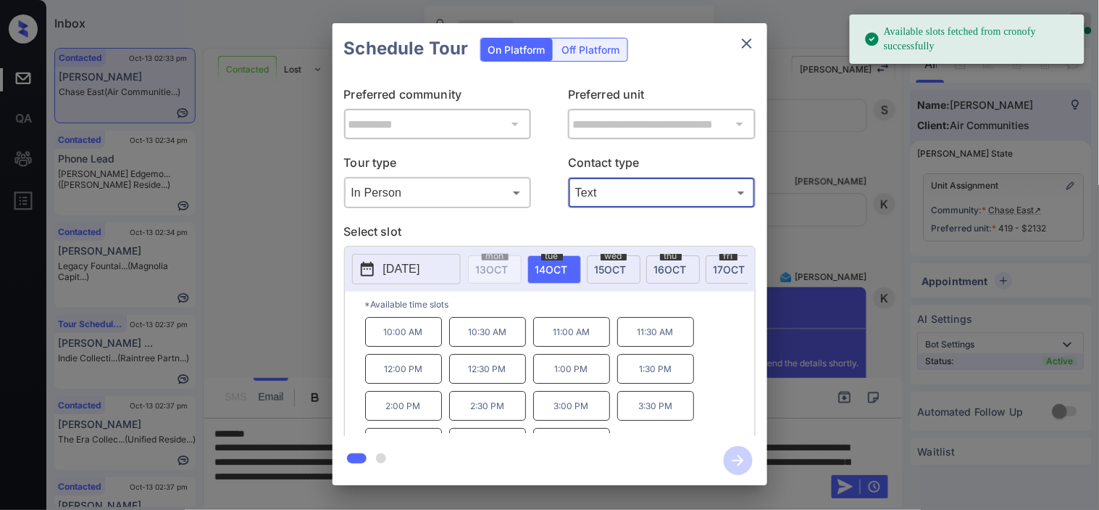
scroll to position [25, 0]
click at [585, 425] on p "5:00 PM" at bounding box center [571, 418] width 77 height 30
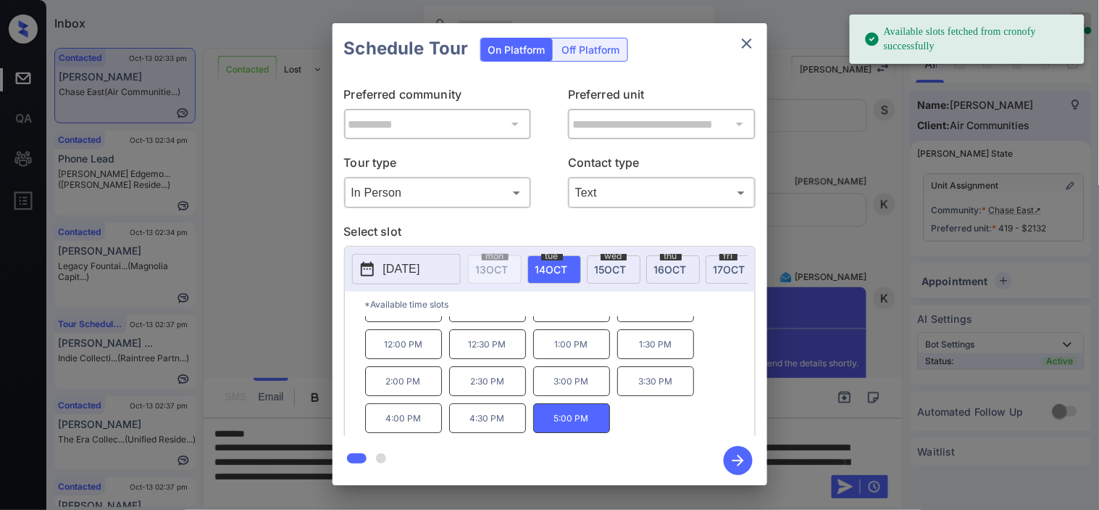
click at [735, 458] on icon "button" at bounding box center [738, 460] width 29 height 29
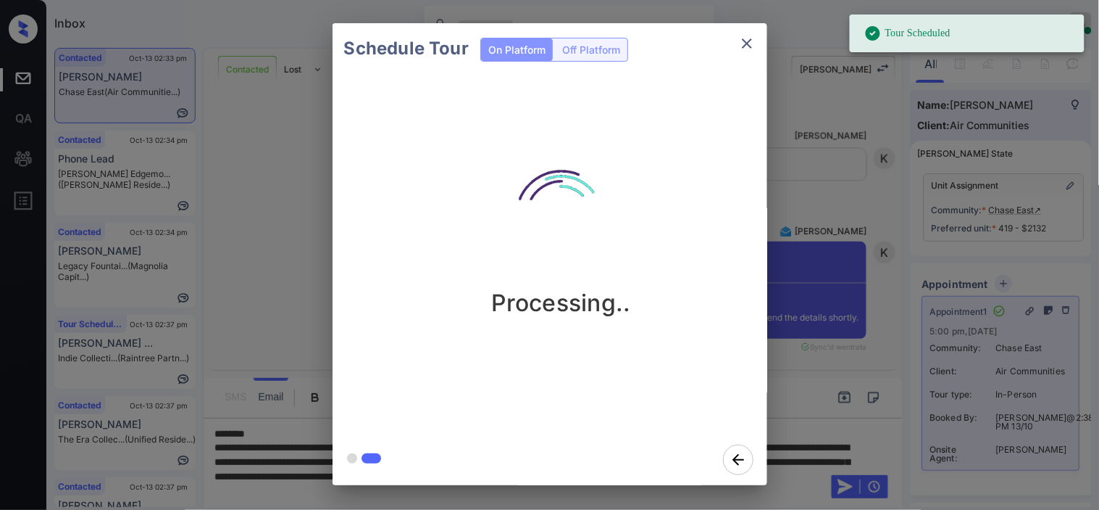
click at [812, 326] on div "Schedule Tour On Platform Off Platform Processing.." at bounding box center [549, 254] width 1099 height 508
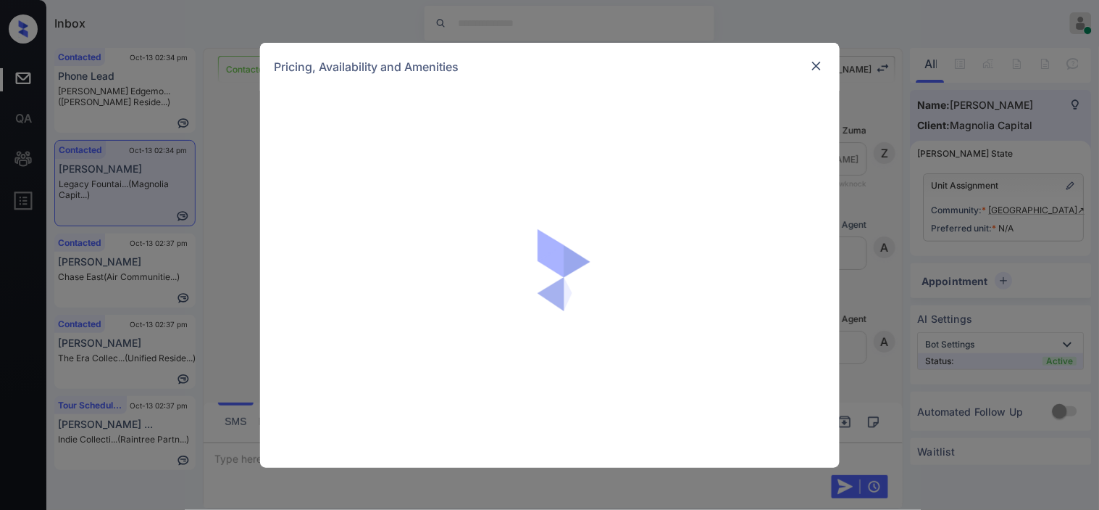
scroll to position [2074, 0]
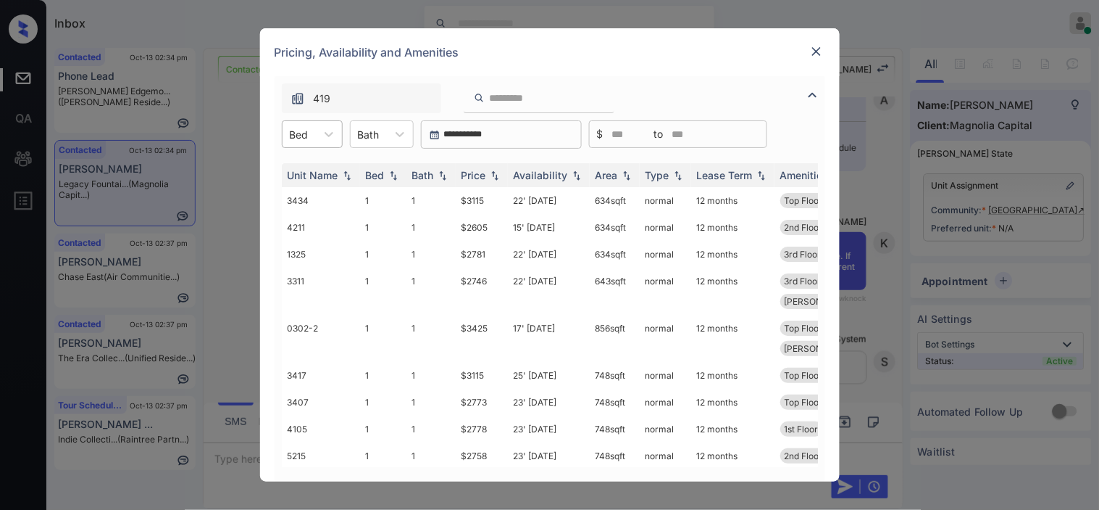
click at [310, 136] on div "Bed" at bounding box center [299, 134] width 33 height 21
click at [309, 168] on div "1" at bounding box center [312, 170] width 61 height 26
click at [496, 172] on img at bounding box center [495, 175] width 14 height 10
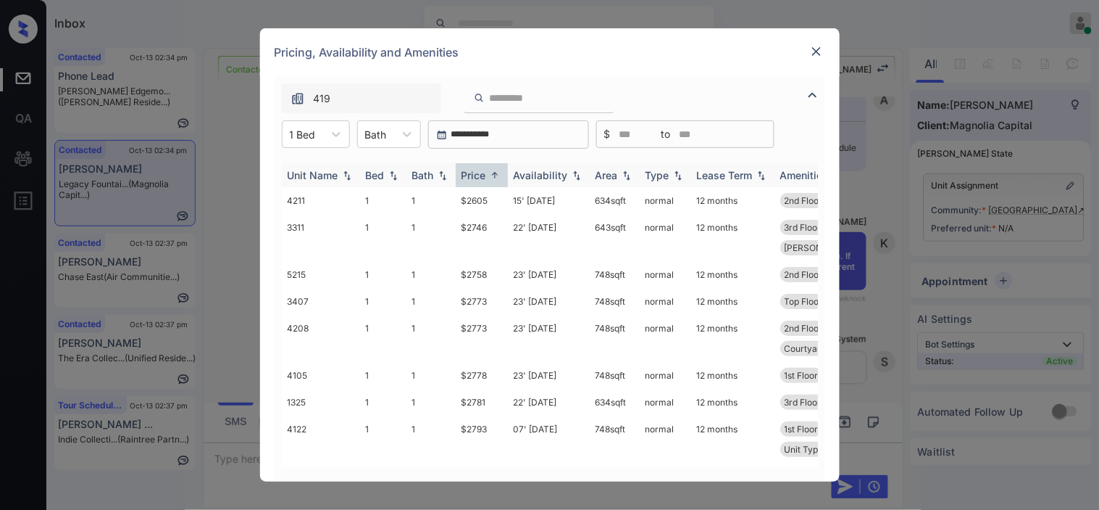
click at [496, 172] on img at bounding box center [495, 175] width 14 height 11
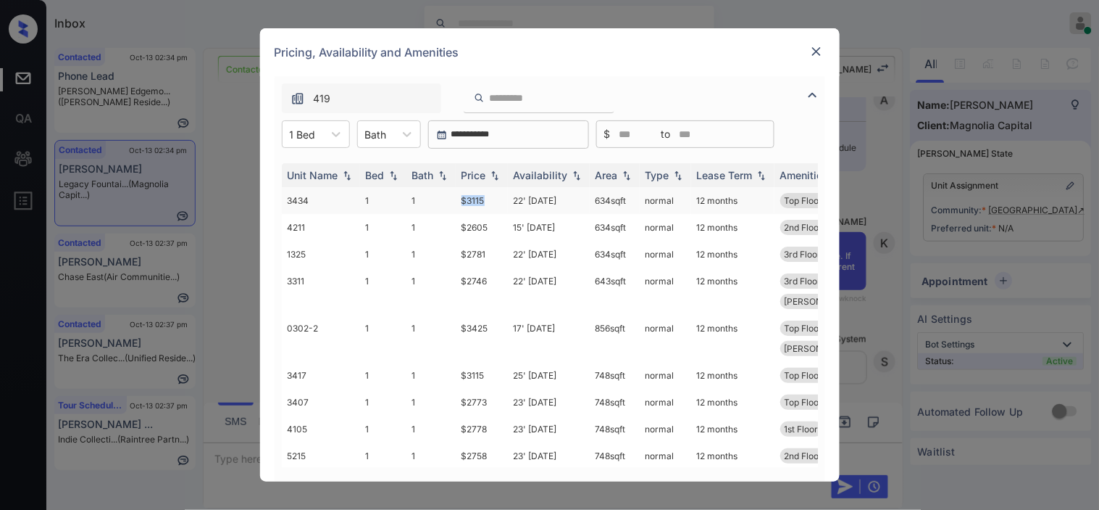
drag, startPoint x: 452, startPoint y: 198, endPoint x: 491, endPoint y: 196, distance: 39.9
click at [491, 196] on tr "3434 1 1 $3115 22' [DATE] 634 sqft normal 12 months Top Floor Courtyard view" at bounding box center [660, 200] width 757 height 27
copy tr "$3115"
click at [477, 200] on td "$3115" at bounding box center [482, 200] width 52 height 27
click at [496, 163] on th "Price" at bounding box center [482, 175] width 52 height 24
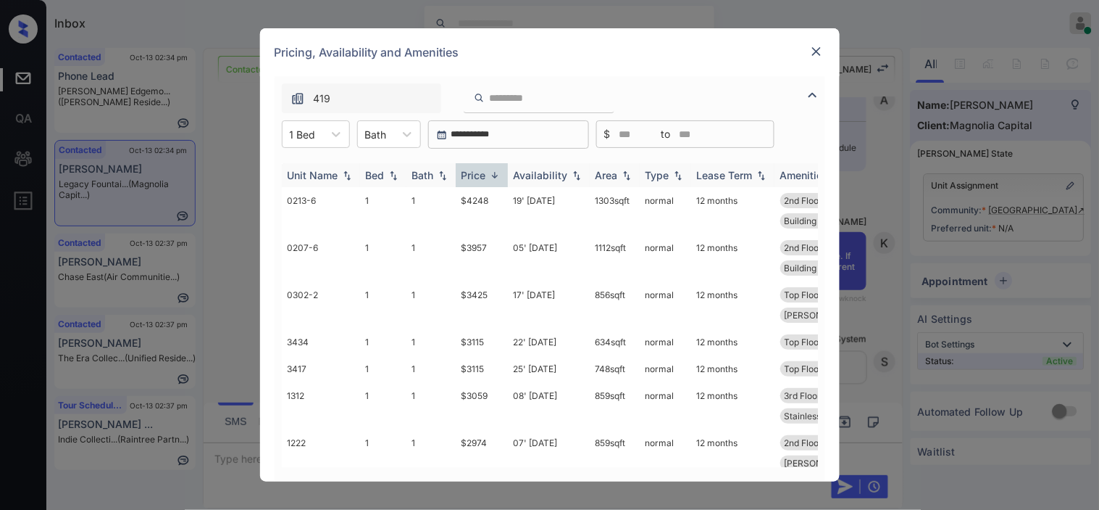
click at [497, 165] on th "Price" at bounding box center [482, 175] width 52 height 24
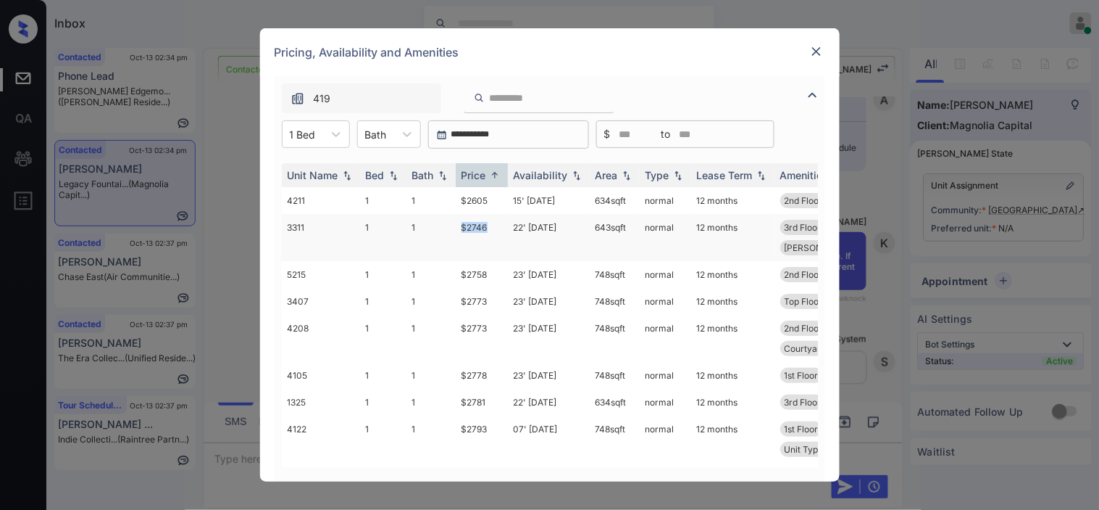
drag, startPoint x: 459, startPoint y: 223, endPoint x: 491, endPoint y: 223, distance: 31.9
click at [491, 223] on td "$2746" at bounding box center [482, 237] width 52 height 47
copy td "$2746"
click at [462, 223] on td "$2746" at bounding box center [482, 237] width 52 height 47
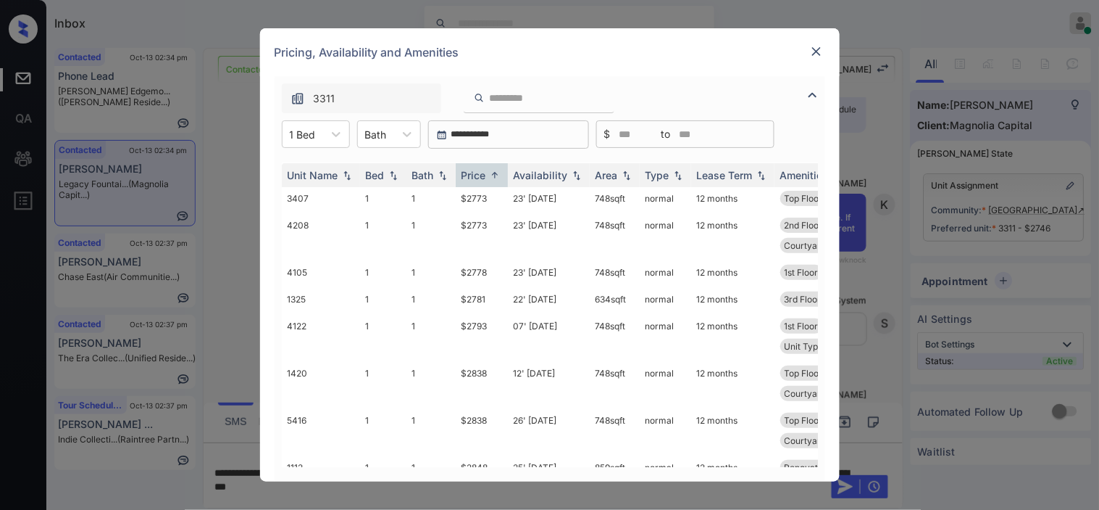
scroll to position [161, 0]
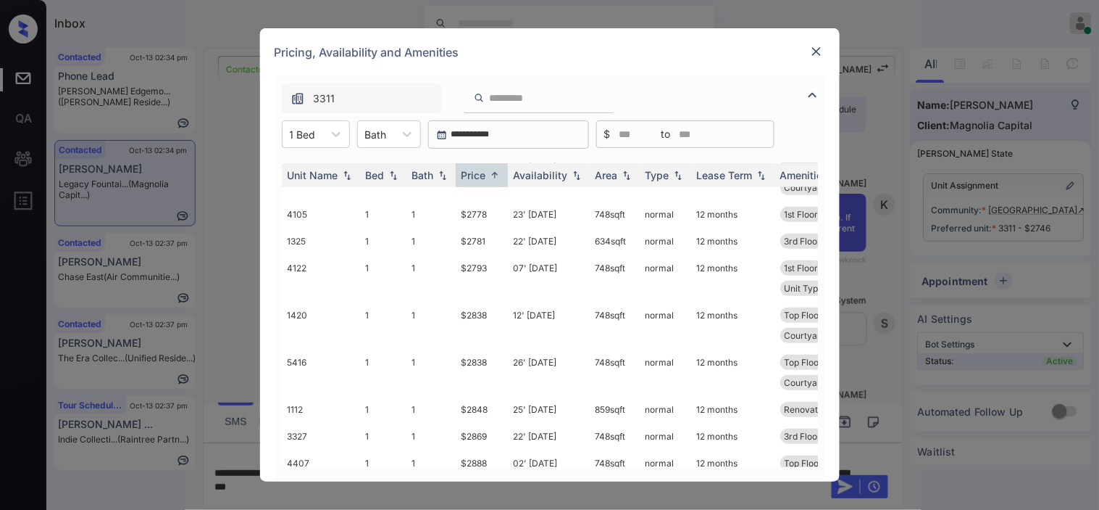
click at [818, 53] on img at bounding box center [817, 51] width 14 height 14
